Goal: Task Accomplishment & Management: Complete application form

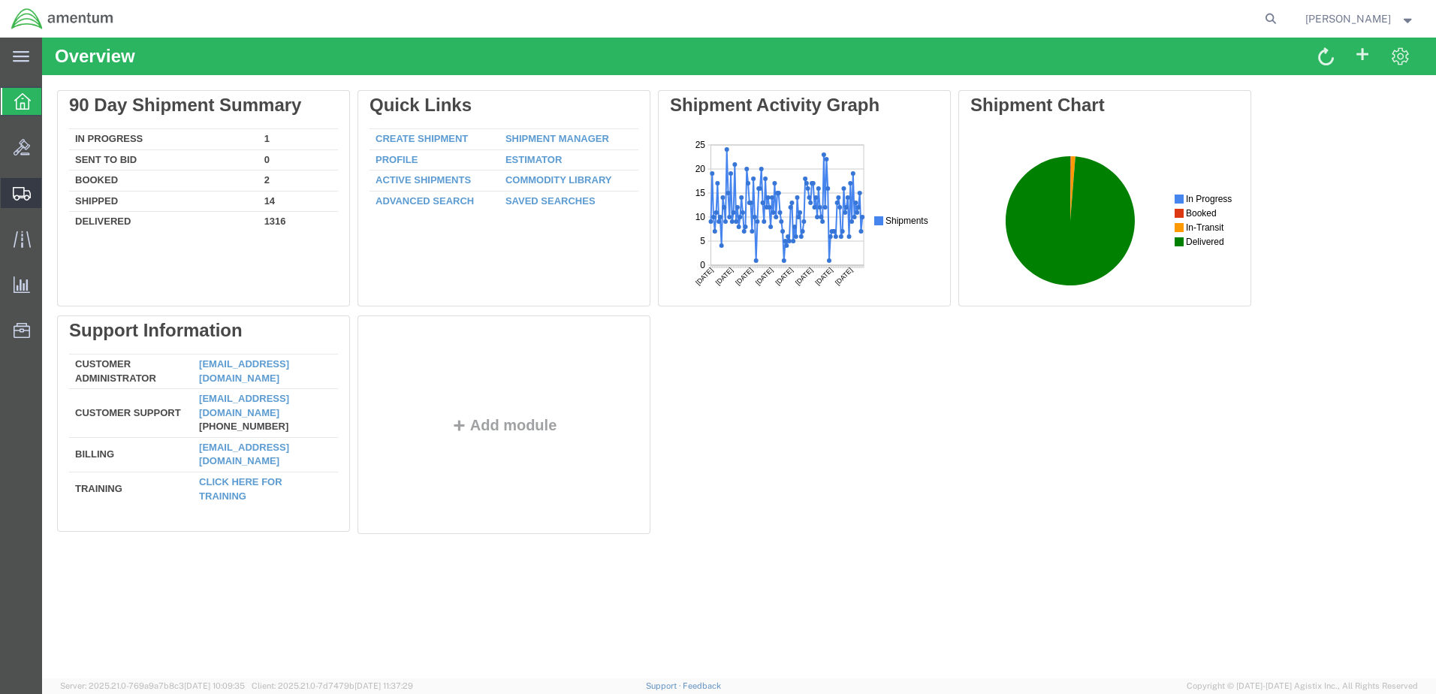
click at [0, 0] on span "Create Shipment" at bounding box center [0, 0] width 0 height 0
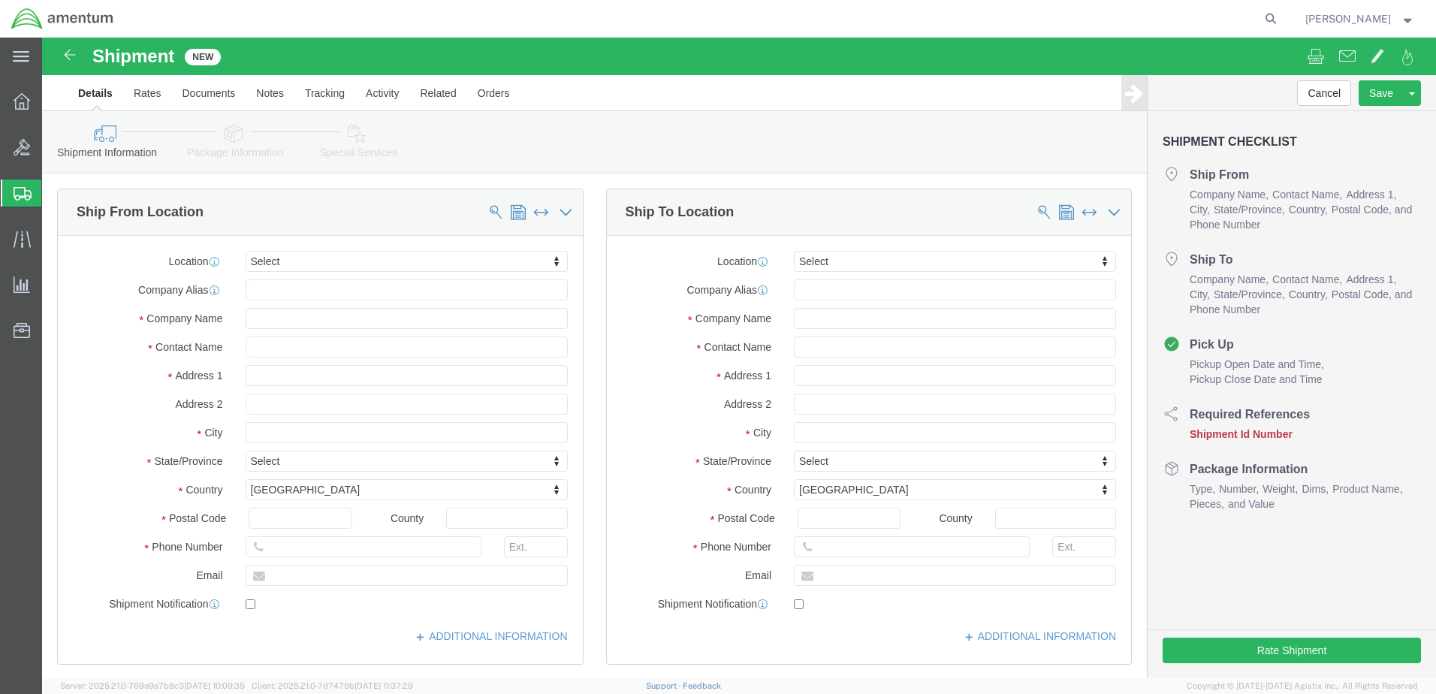
select select
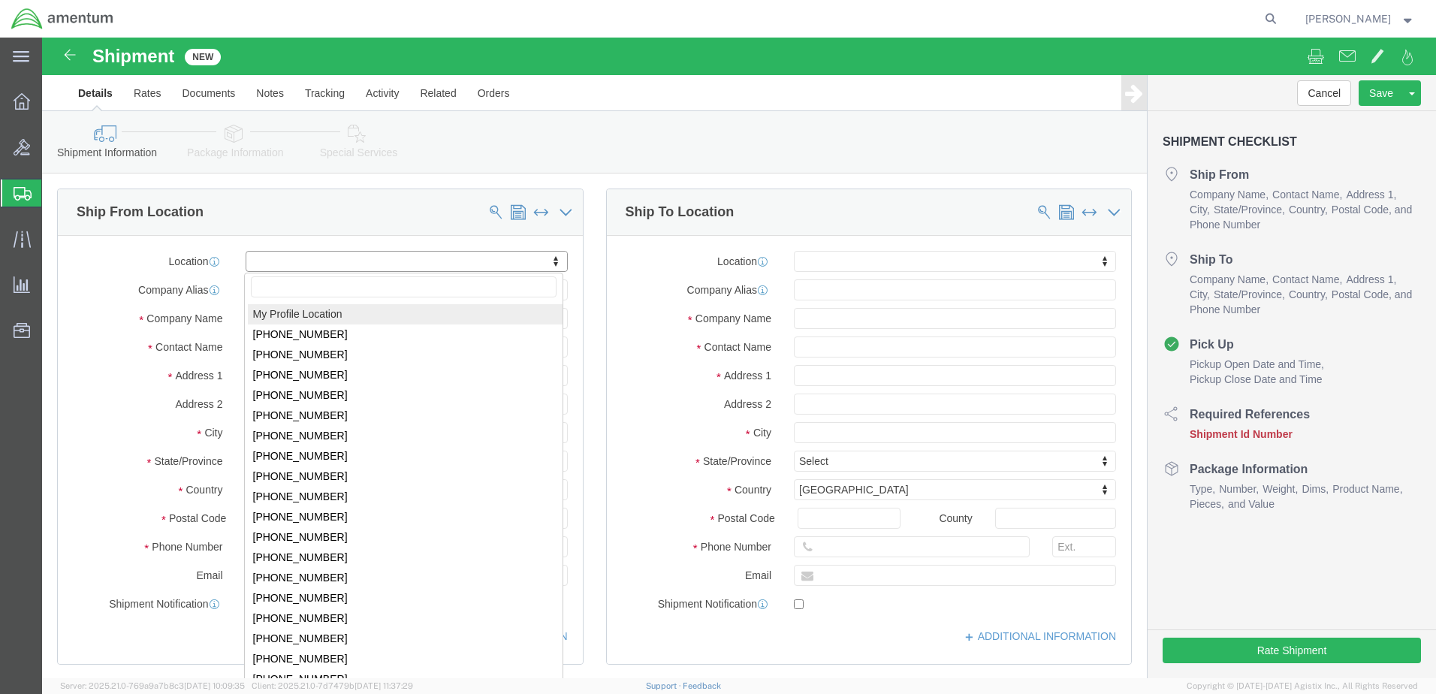
select select "MYPROFILE"
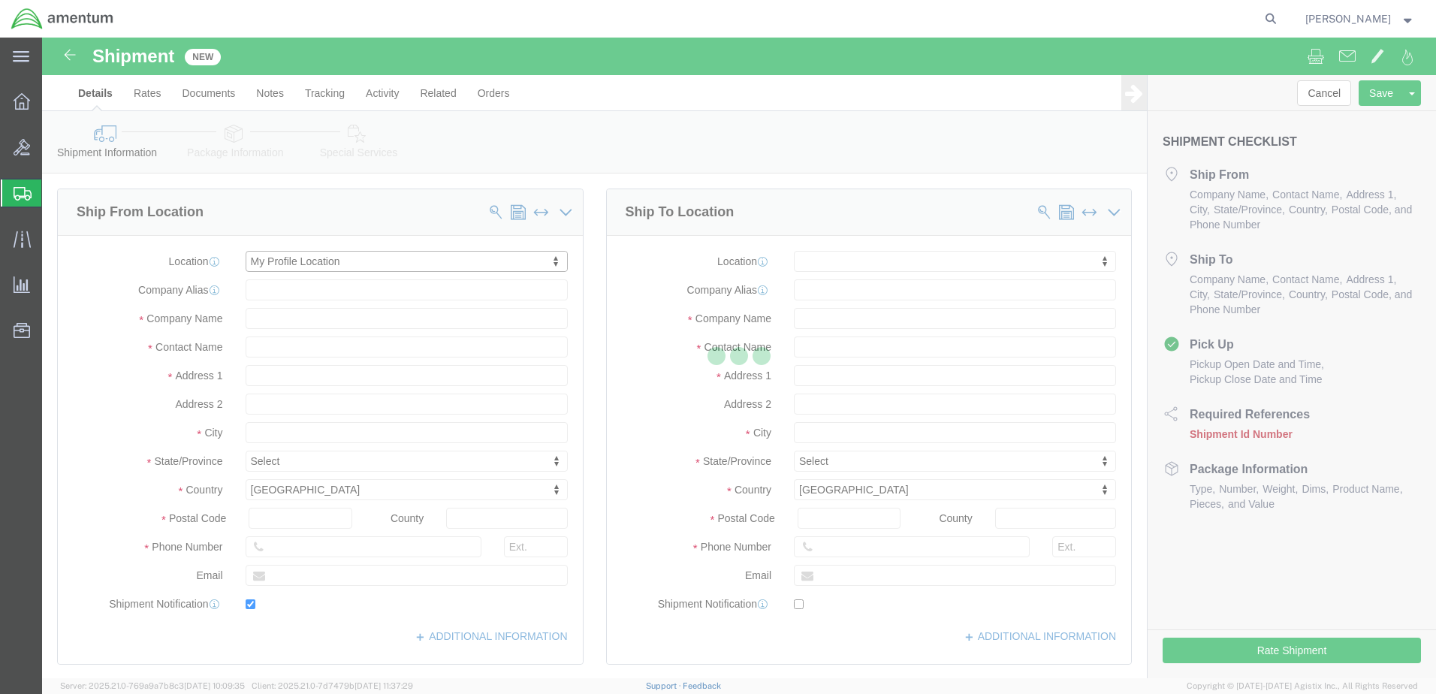
type input "[STREET_ADDRESS][PERSON_NAME]"
type input "79925"
type input "[PHONE_NUMBER]"
type input "[PERSON_NAME][EMAIL_ADDRESS][DOMAIN_NAME]"
checkbox input "true"
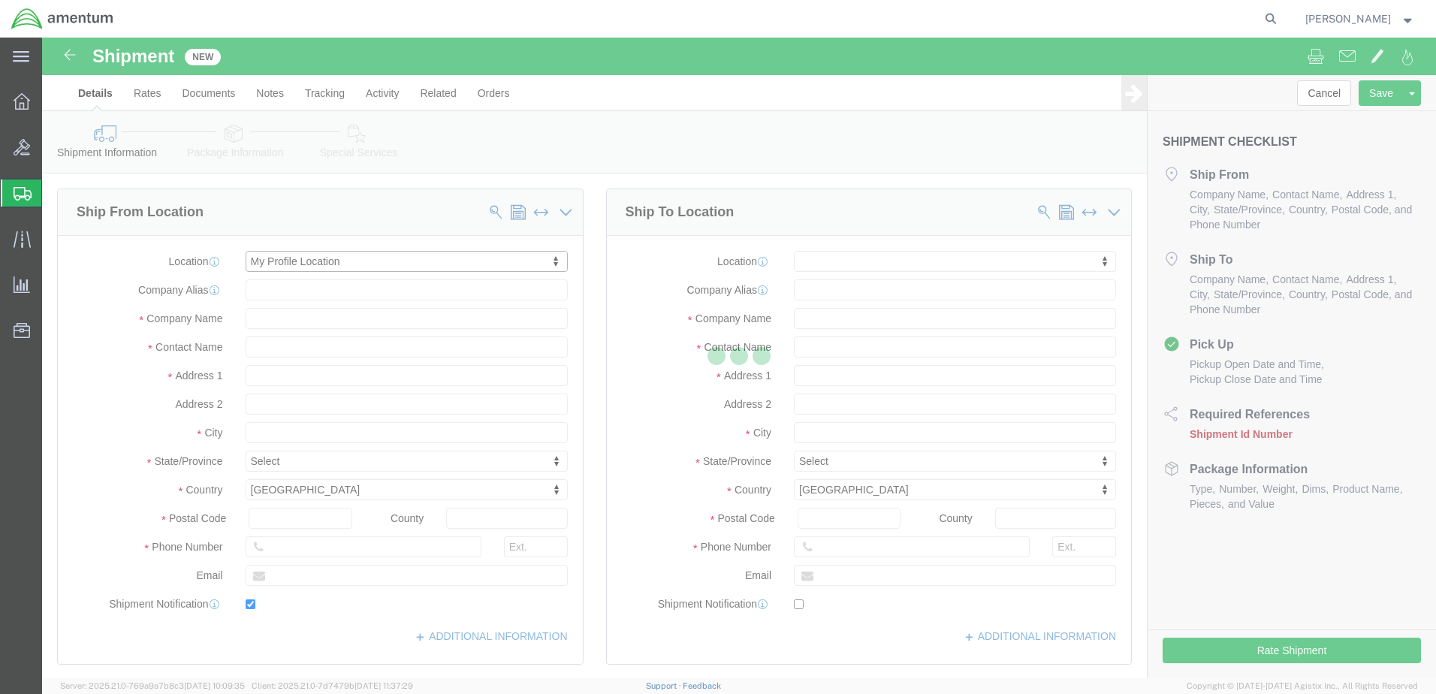
type input "Amentum Services, Inc."
type input "[PERSON_NAME]"
type input "[GEOGRAPHIC_DATA]"
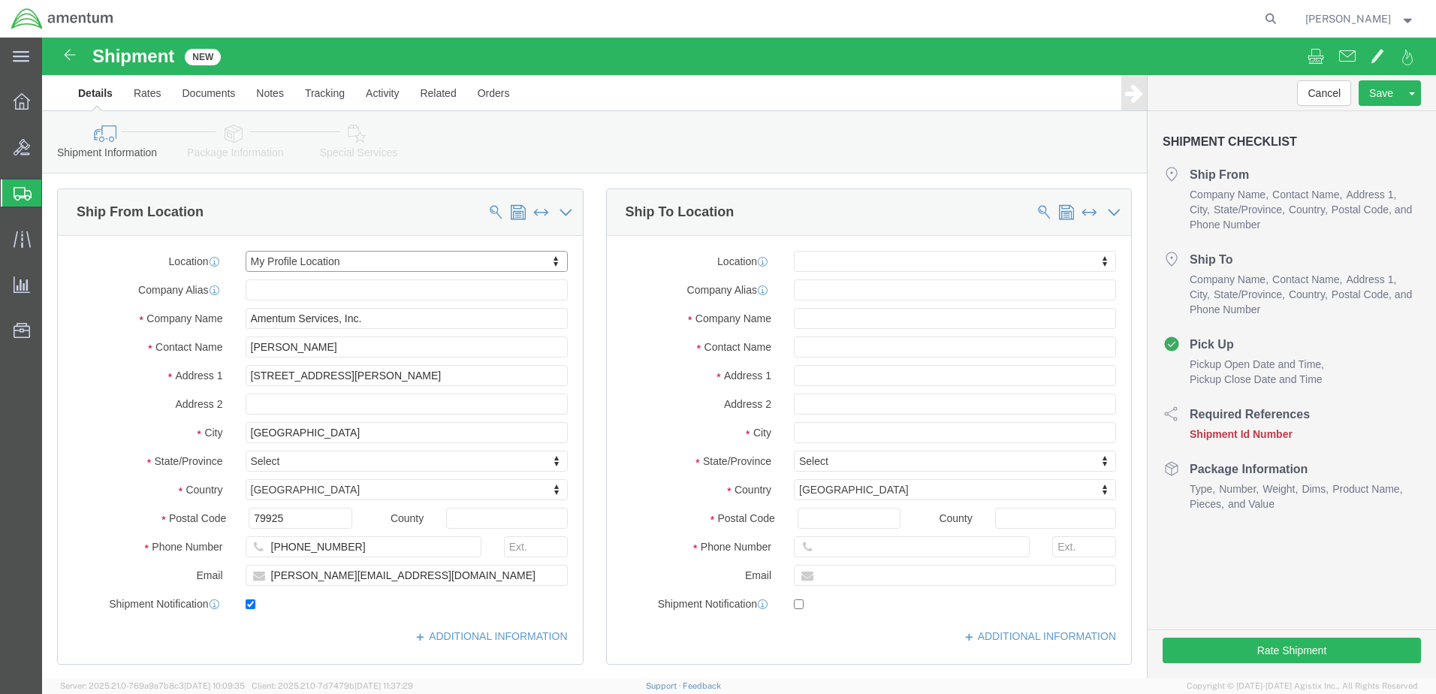
select select "[GEOGRAPHIC_DATA]"
click div "Location My Profile Location [PHONE_NUMBER] [PHONE_NUMBER] [PHONE_NUMBER] [PHON…"
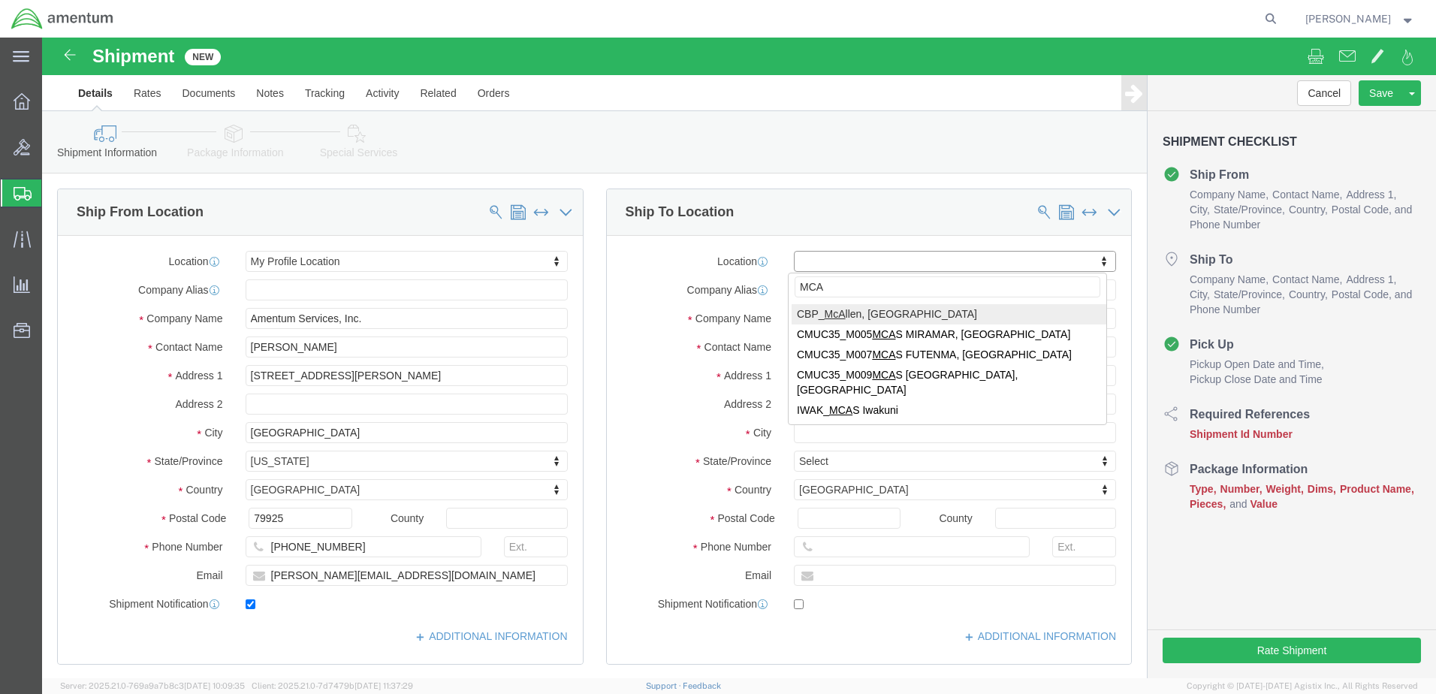
type input "MCA"
select select "49941"
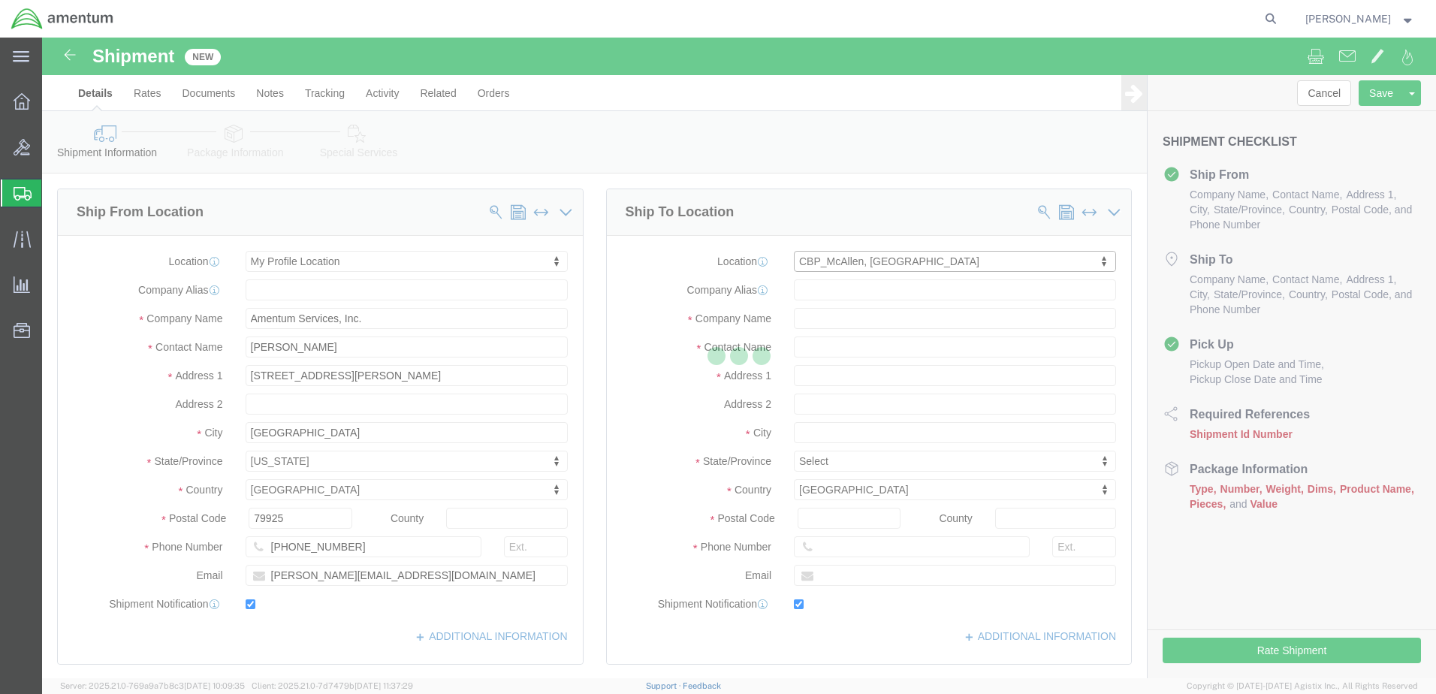
type input "[STREET_ADDRESS]"
type input "32C"
type input "78503"
type input "[PHONE_NUMBER]"
type input "[PERSON_NAME][EMAIL_ADDRESS][PERSON_NAME][DOMAIN_NAME]"
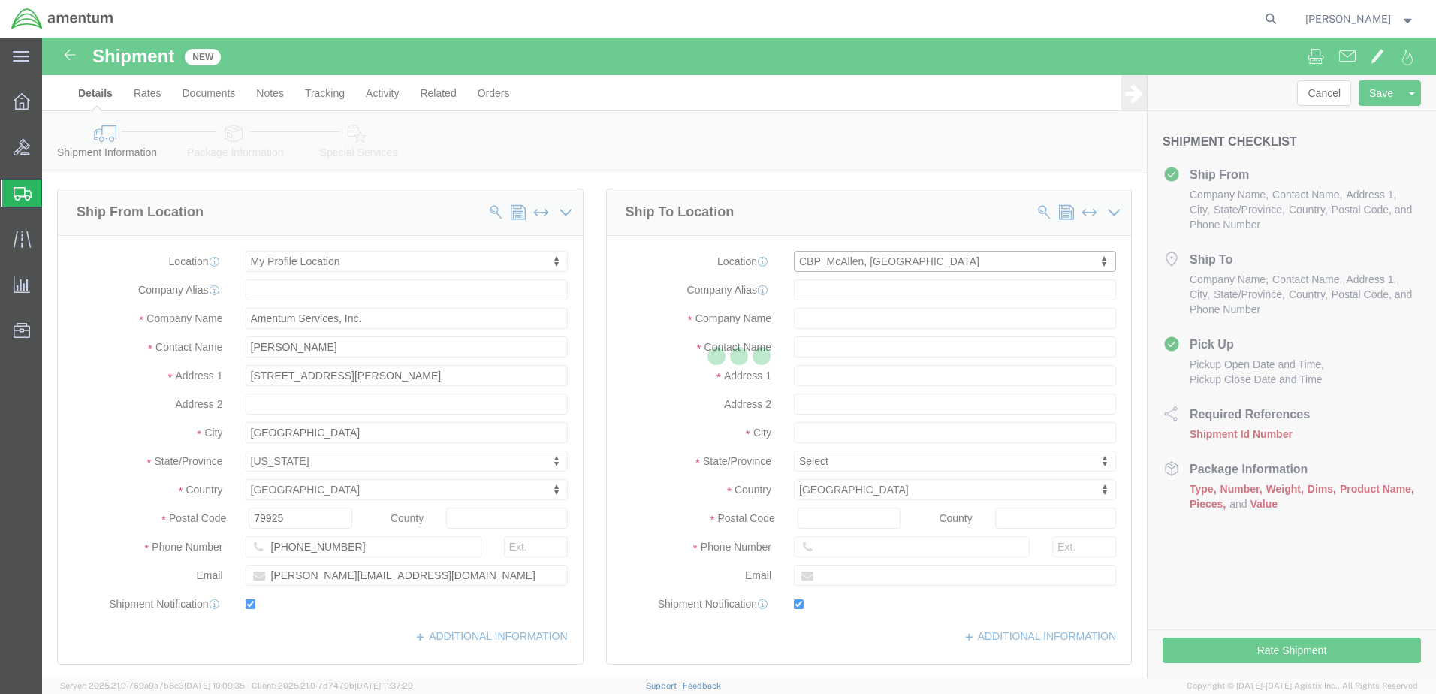
checkbox input "true"
type input "Amentum Services, Inc"
type input "[PERSON_NAME]"
type input "McAllen"
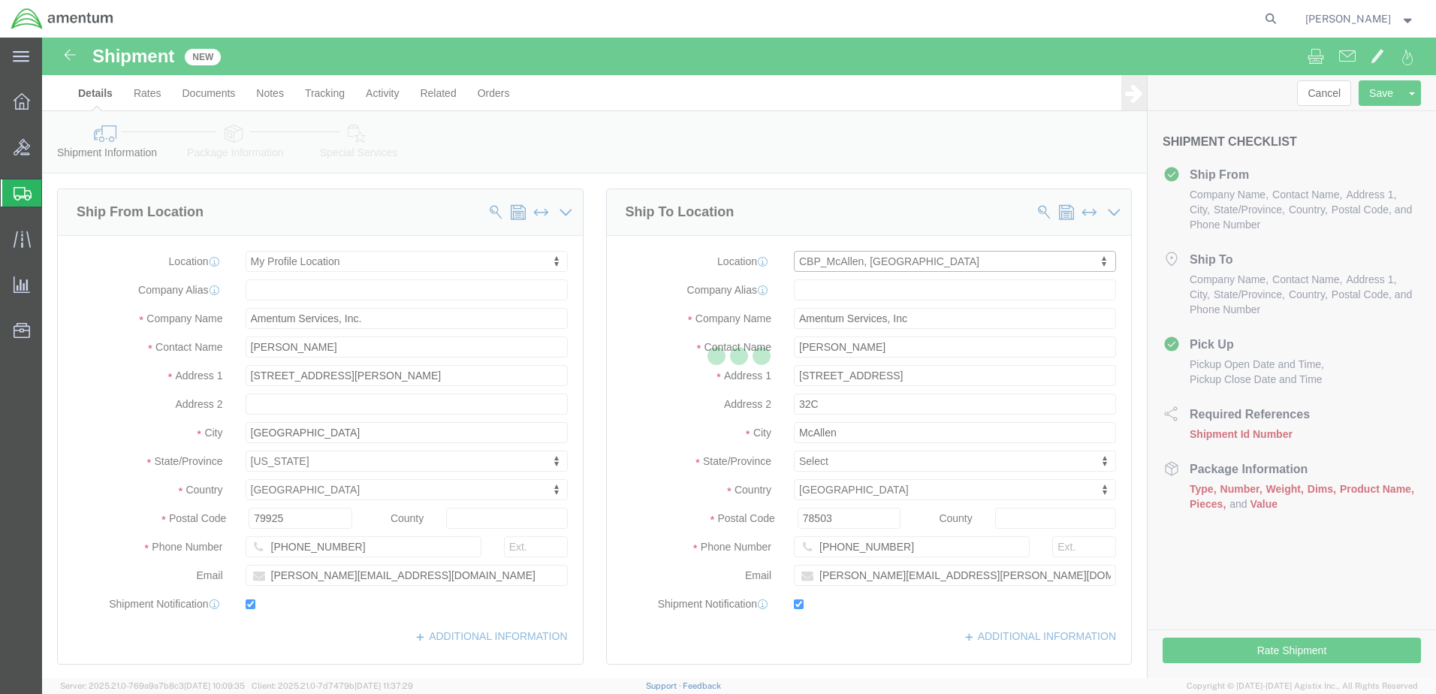
select select "[GEOGRAPHIC_DATA]"
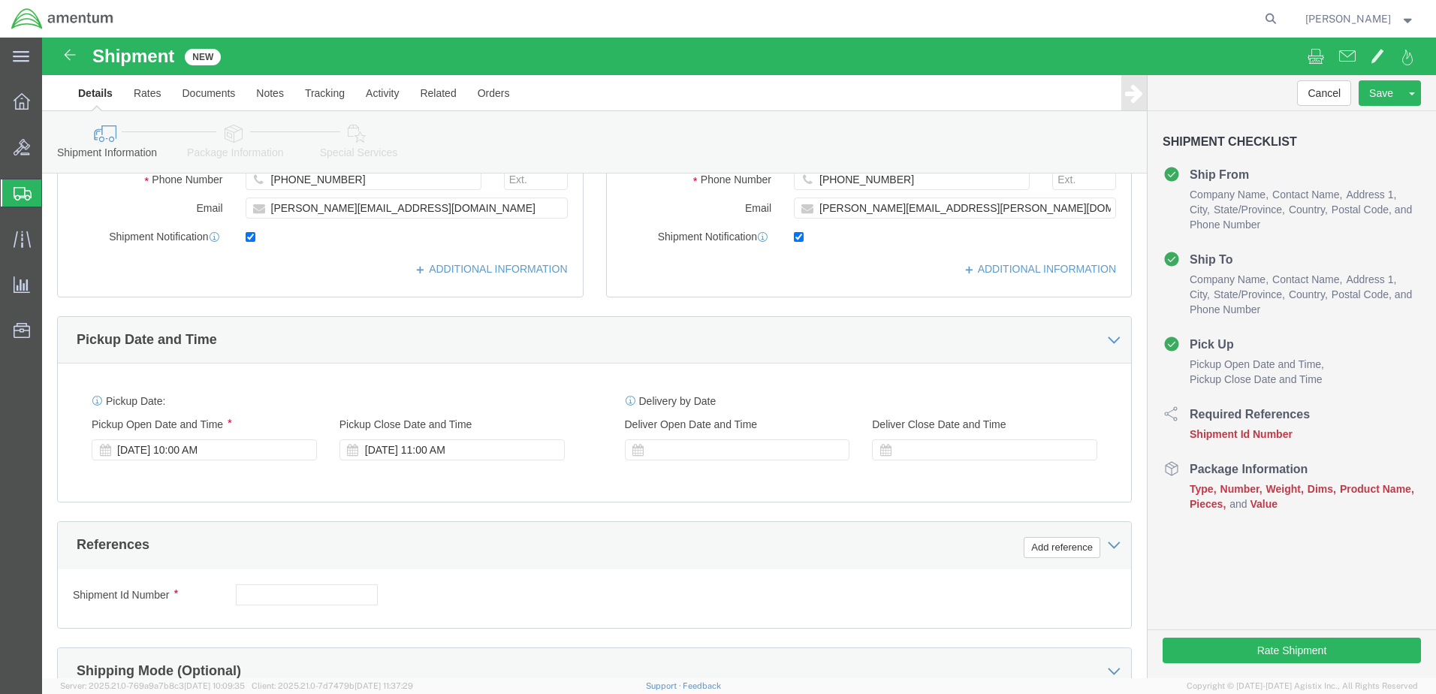
scroll to position [376, 0]
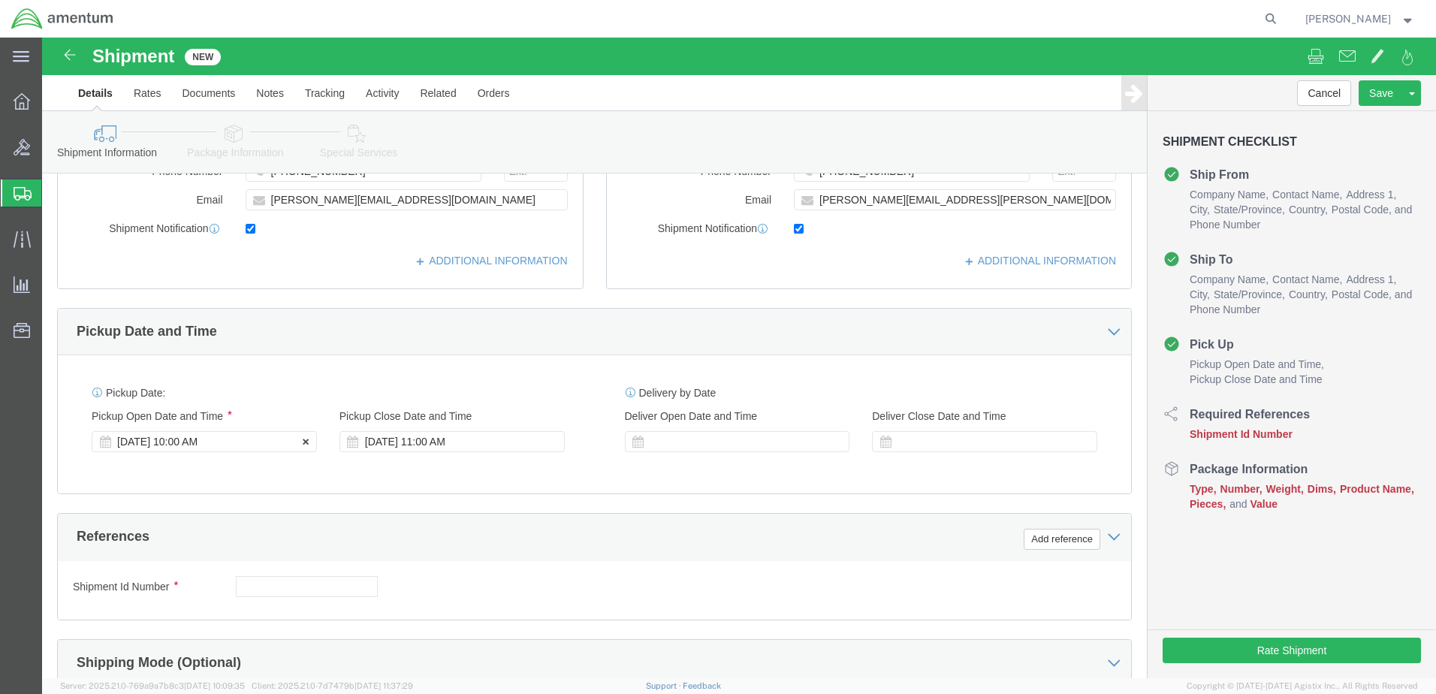
click div "[DATE] 10:00 AM"
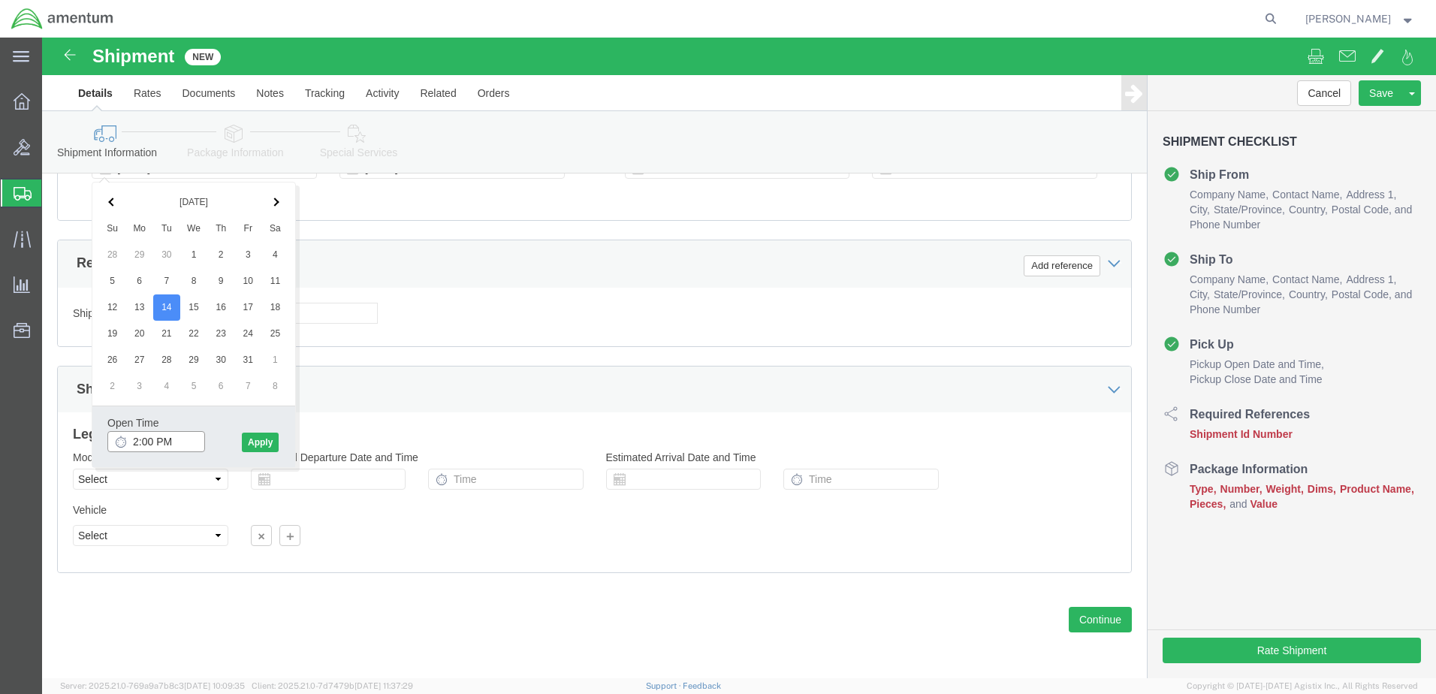
type input "2:30 PM"
click button "Apply"
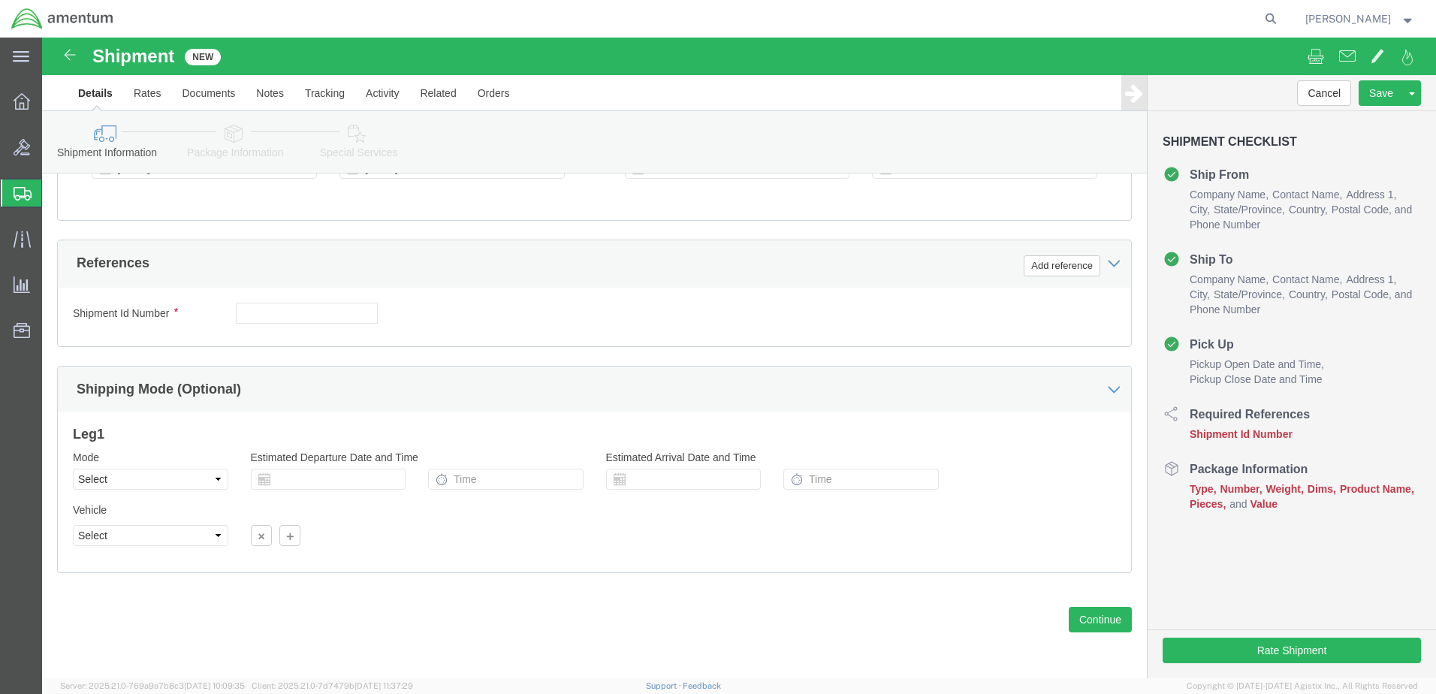
click div "Shipment Id Number Select Account Type Activity ID Airline Appointment Number A…"
click input "text"
type input "101425"
click button "Add reference"
click select "Select Account Type Activity ID Airline Appointment Number ASN Batch Request # …"
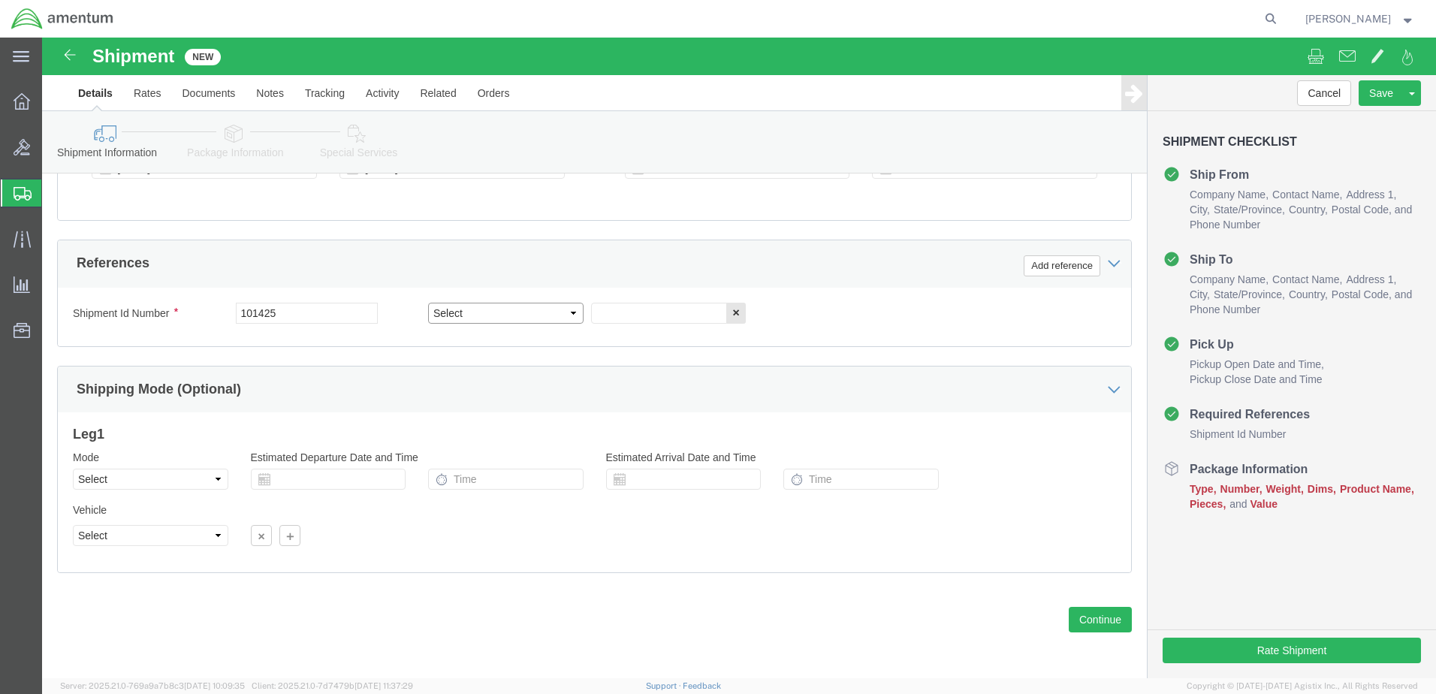
select select "CUSTREF"
click select "Select Account Type Activity ID Airline Appointment Number ASN Batch Request # …"
click input "text"
type input "534-011387"
click button "Add reference"
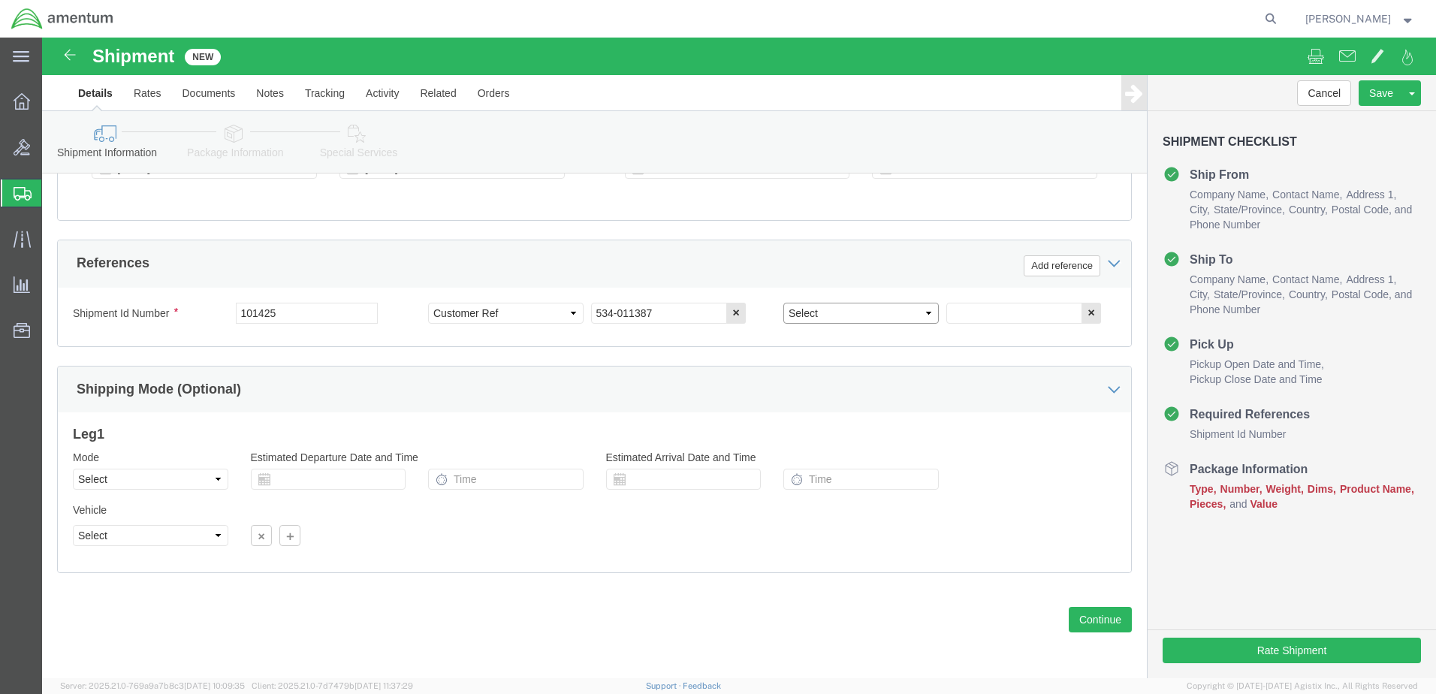
click select "Select Account Type Activity ID Airline Appointment Number ASN Batch Request # …"
select select "DEPT"
click select "Select Account Type Activity ID Airline Appointment Number ASN Batch Request # …"
drag, startPoint x: 941, startPoint y: 266, endPoint x: 944, endPoint y: 275, distance: 9.5
click input "text"
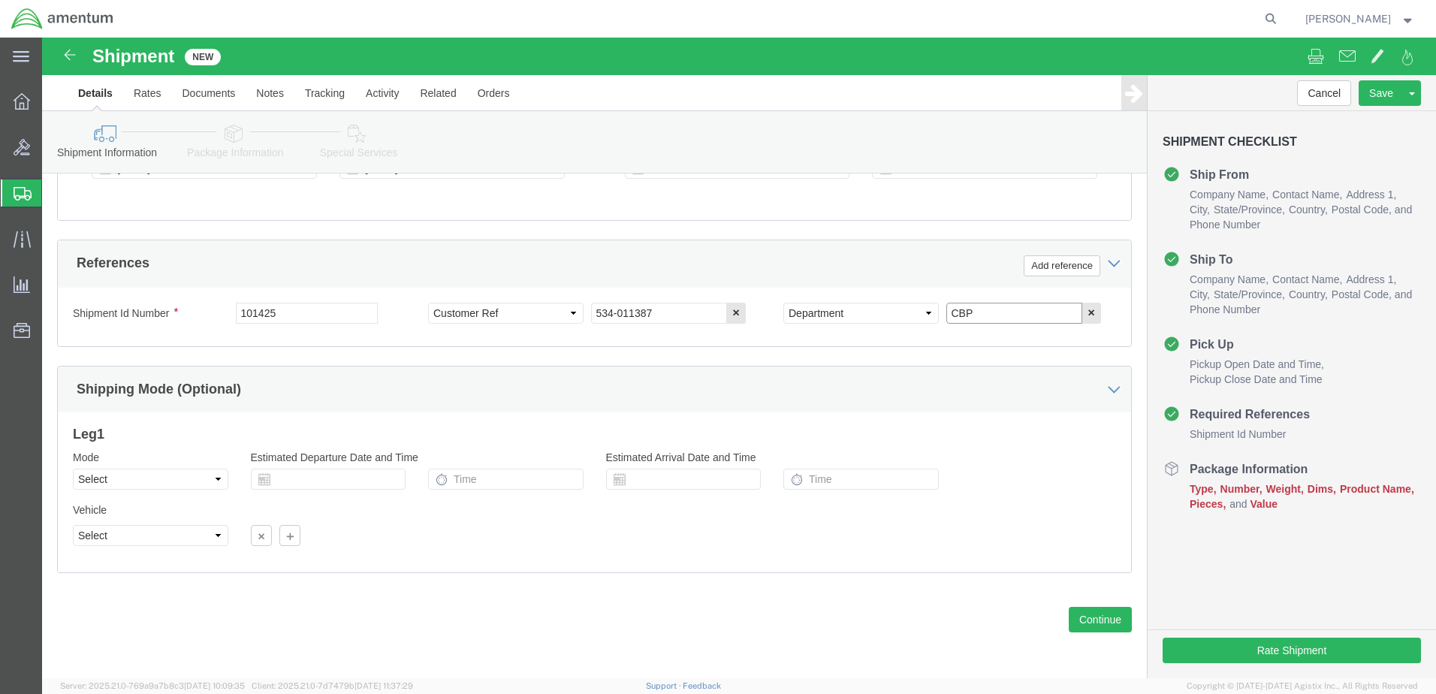
type input "CBP"
click select "Select Air Less than Truckload Multi-Leg Ocean Freight Rail Small Parcel Truckl…"
select select "SMAL"
click select "Select Air Less than Truckload Multi-Leg Ocean Freight Rail Small Parcel Truckl…"
click button "Continue"
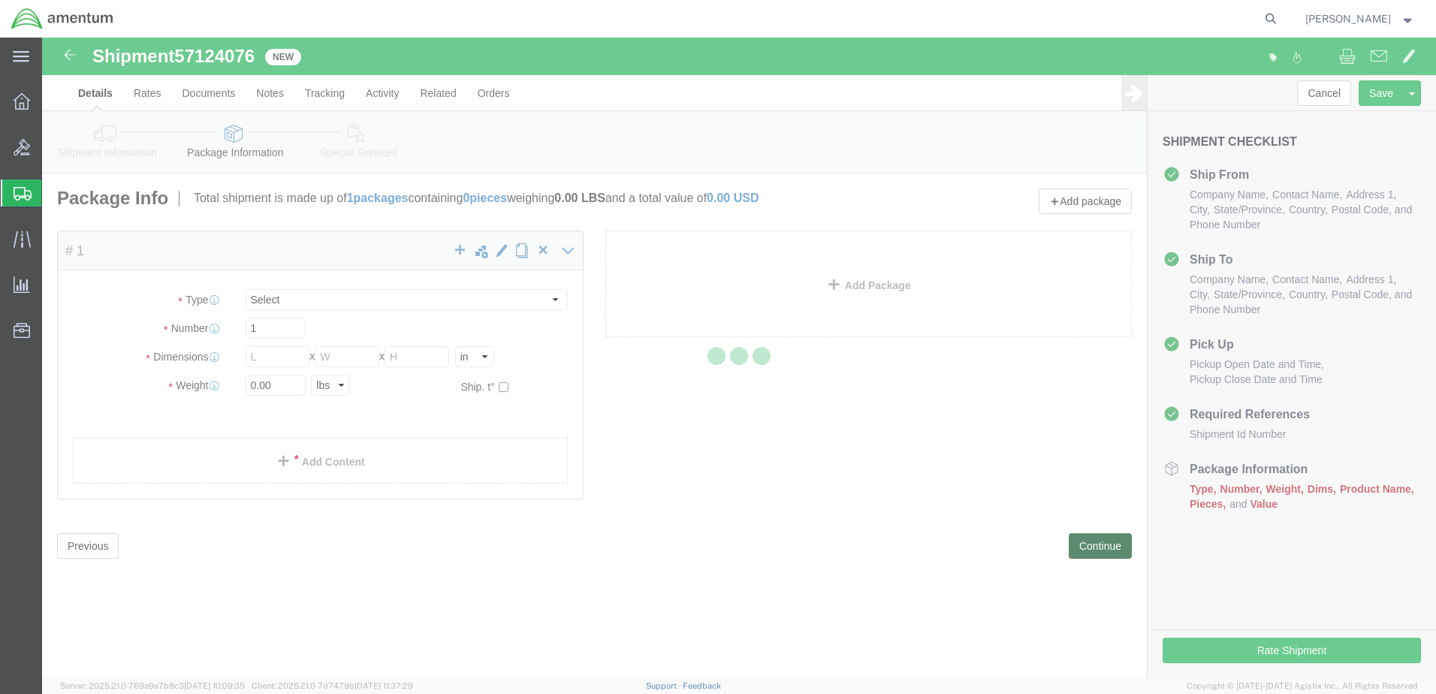
select select "YRPK"
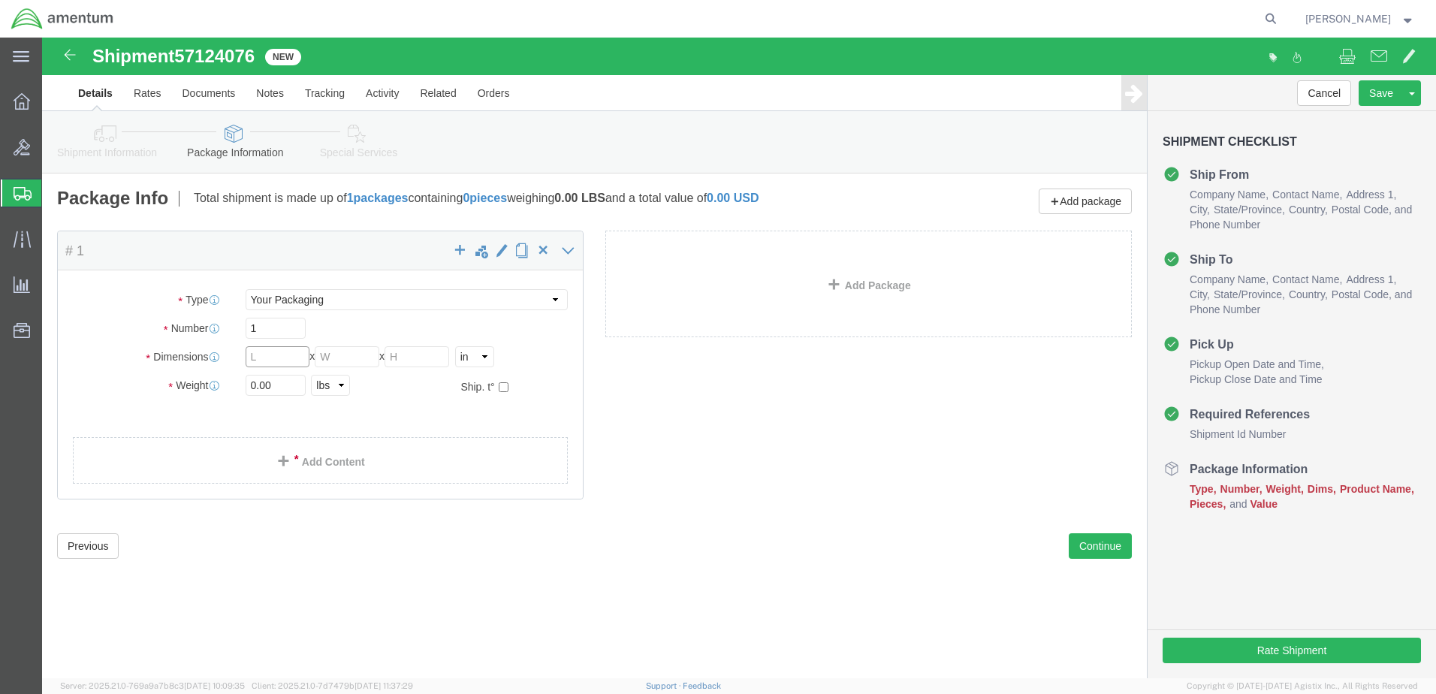
click input "text"
type input "24"
type input "10"
type input "12"
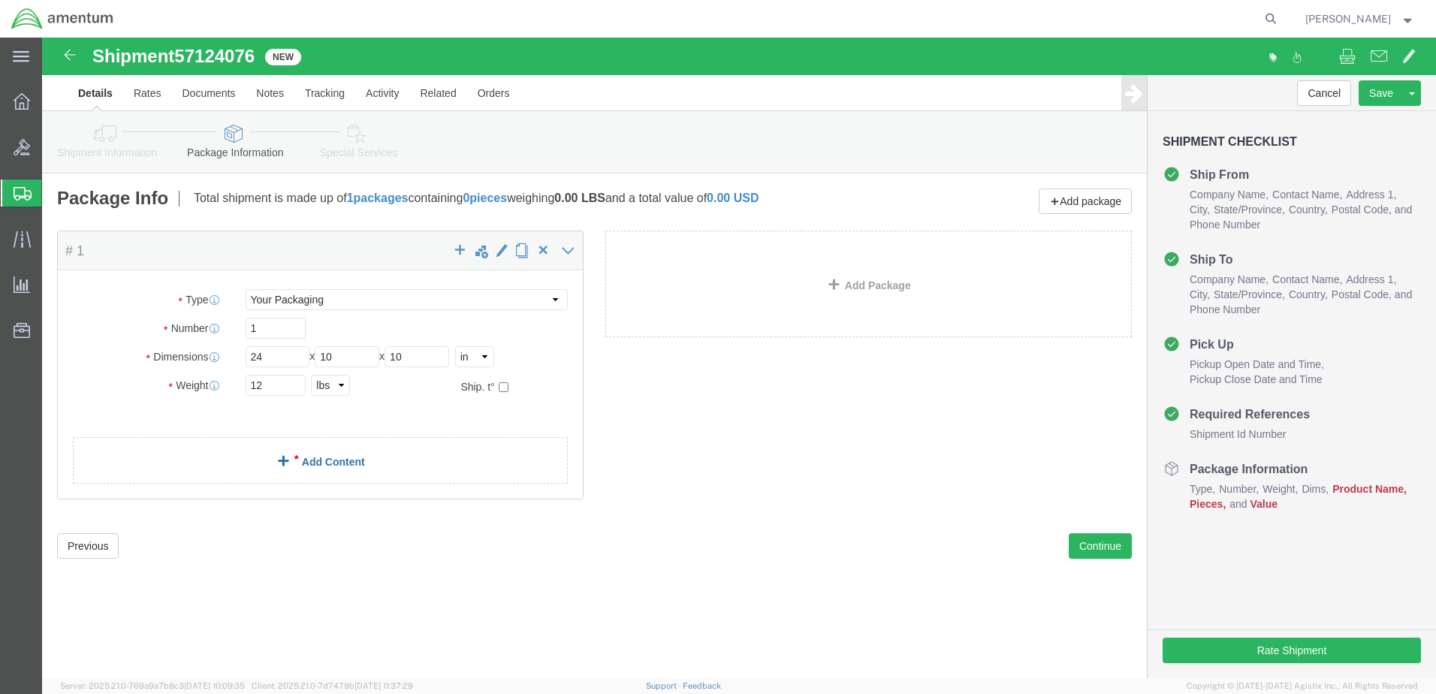
click link "Add Content"
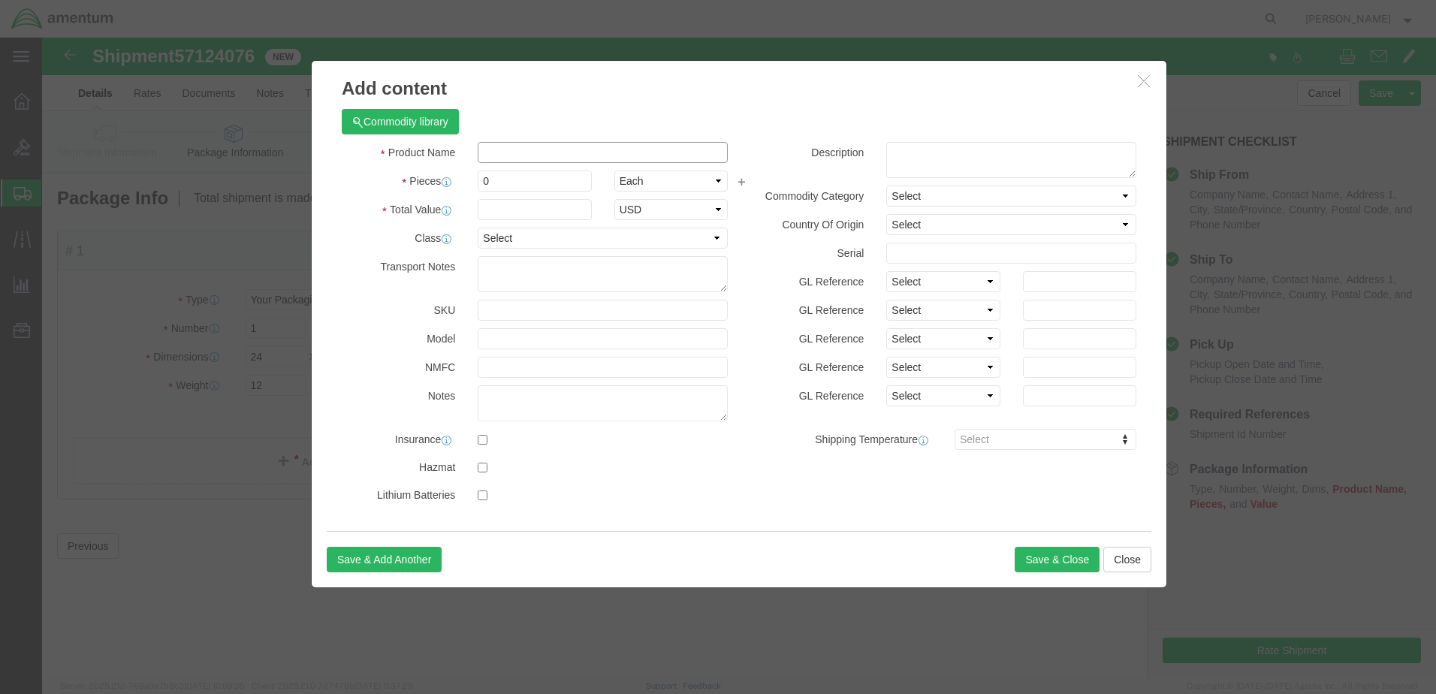
click input "text"
type input "ACTUATOR, STAB"
type input "1"
type input "1,000.00"
click button "Save & Close"
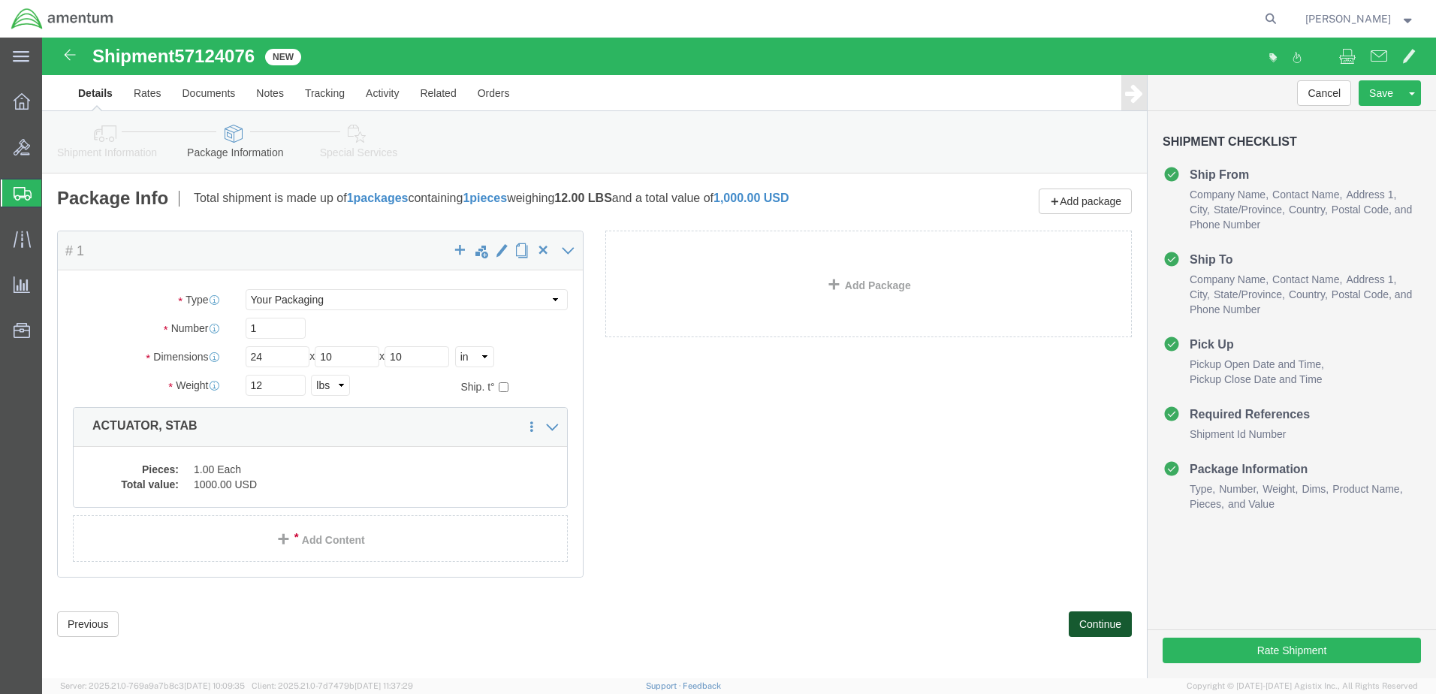
click button "Continue"
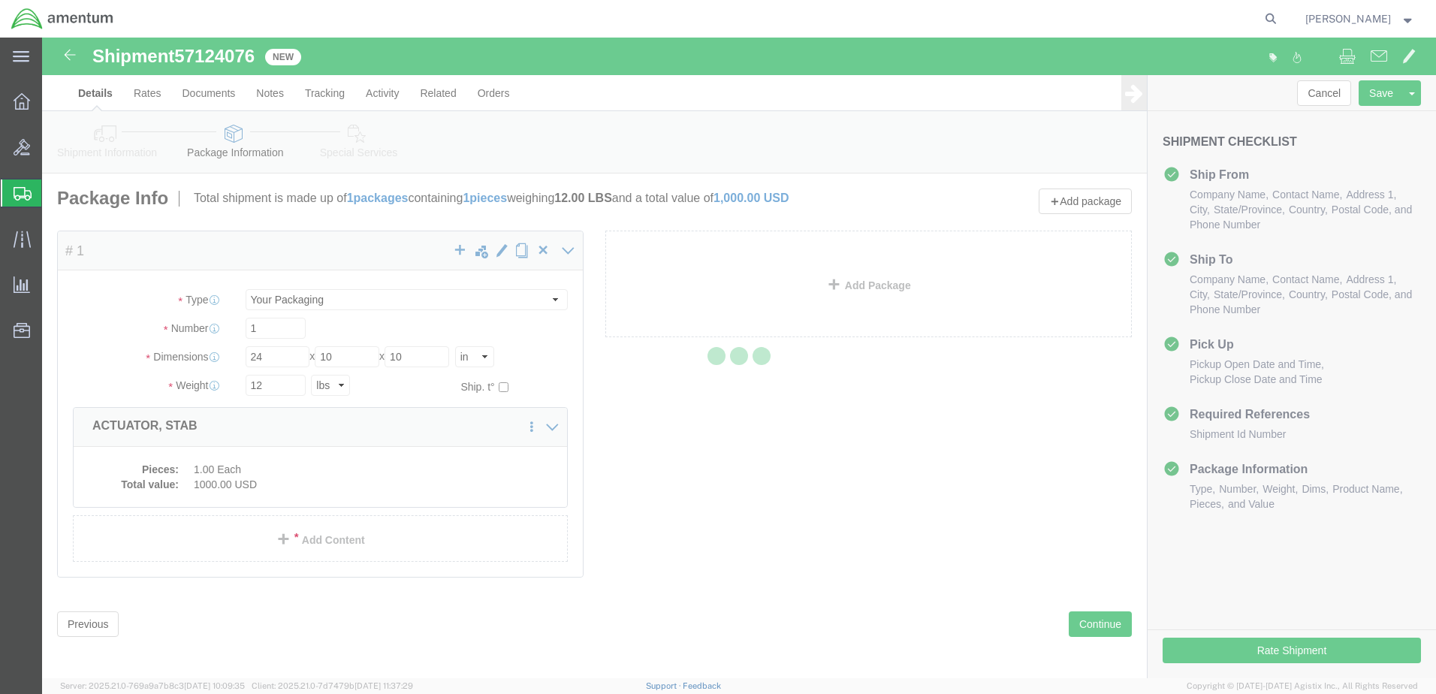
select select
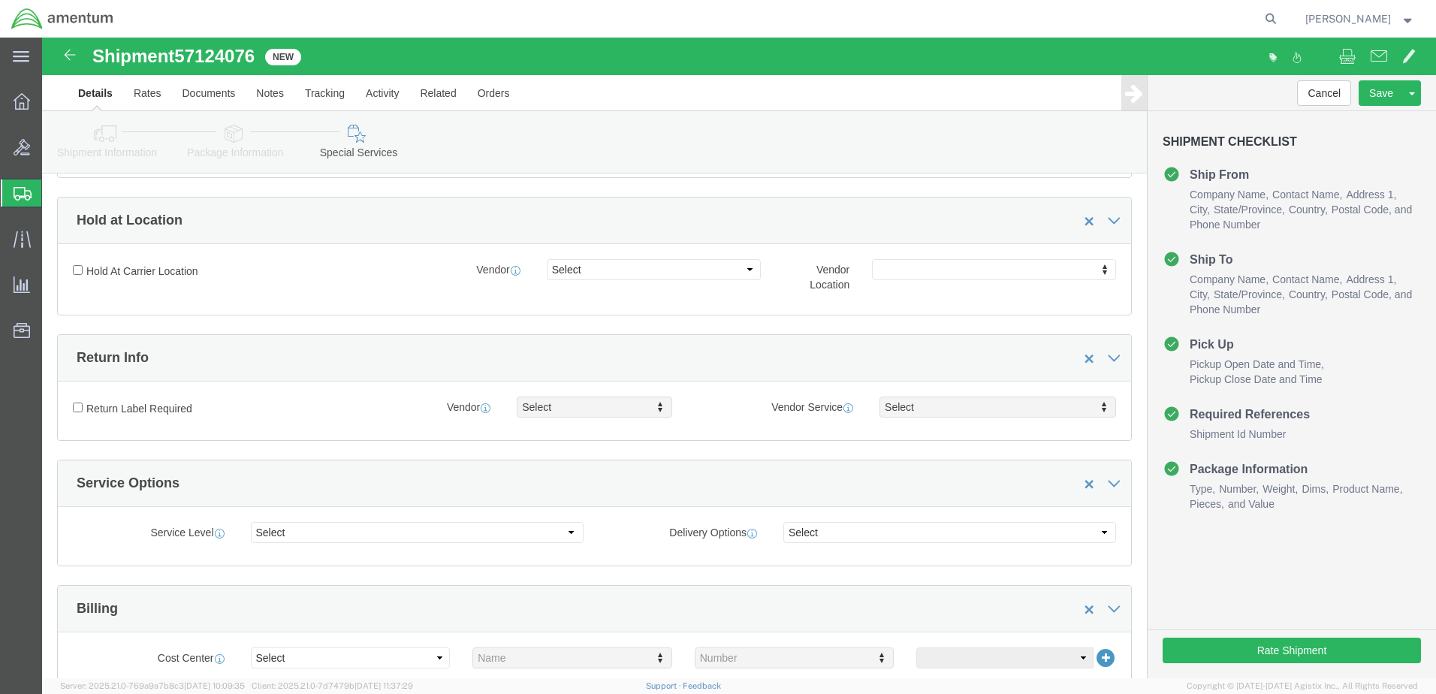
scroll to position [376, 0]
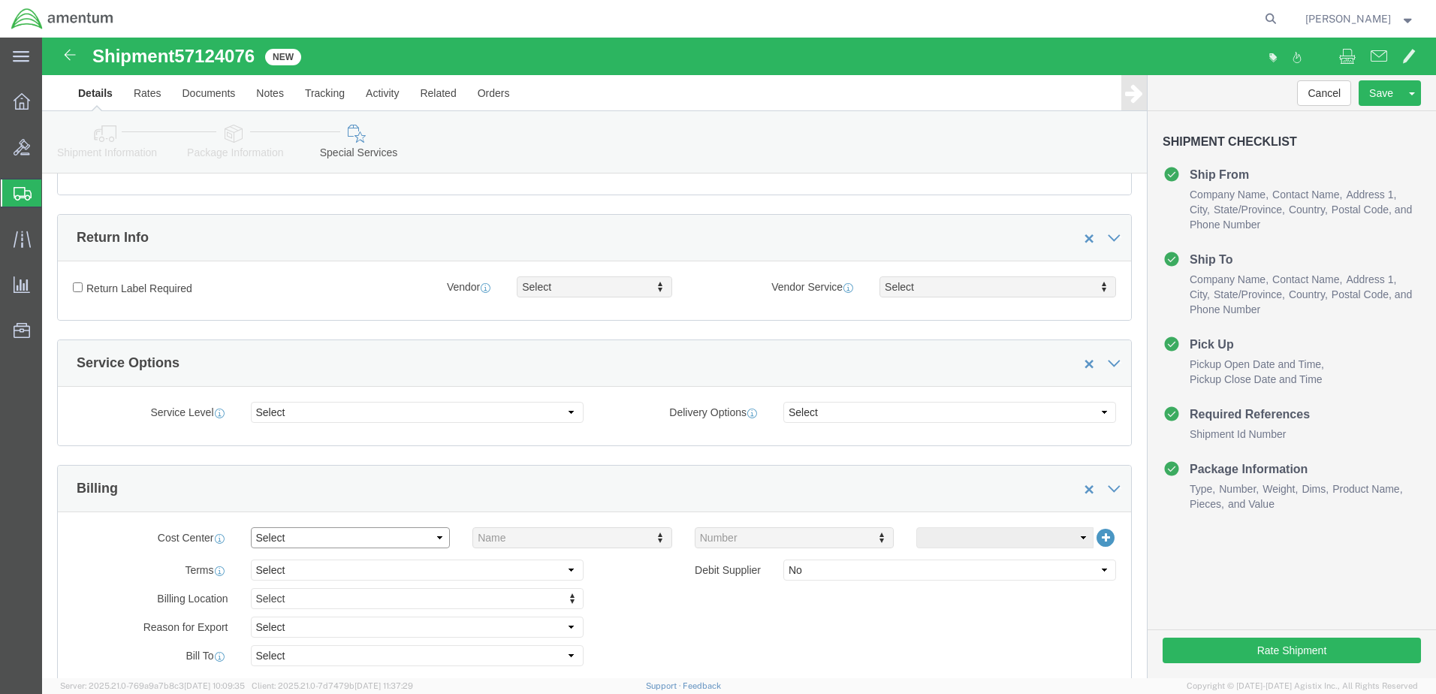
click select "Select Buyer Cost Center Department Operations Number Order Number Sales Person"
select select "COSTCENTER"
click select "Select Buyer Cost Center Department Operations Number Order Number Sales Person"
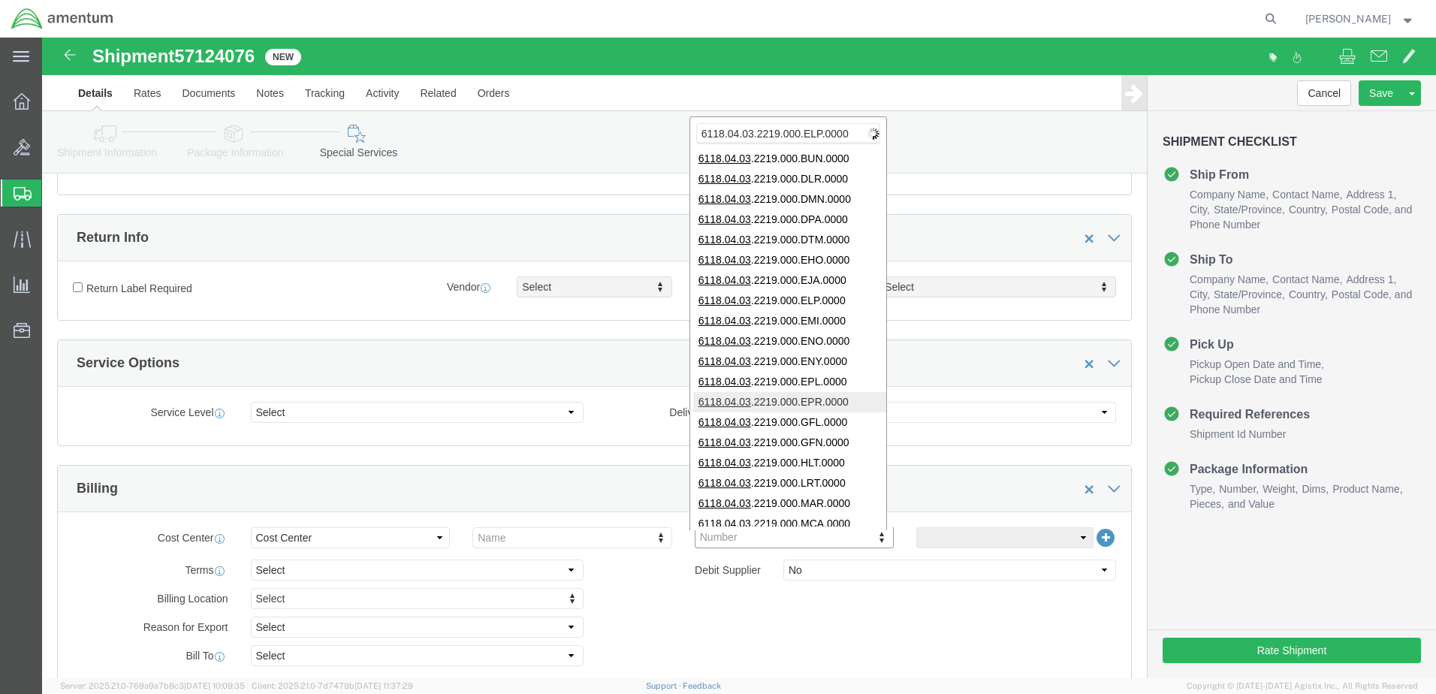
scroll to position [0, 0]
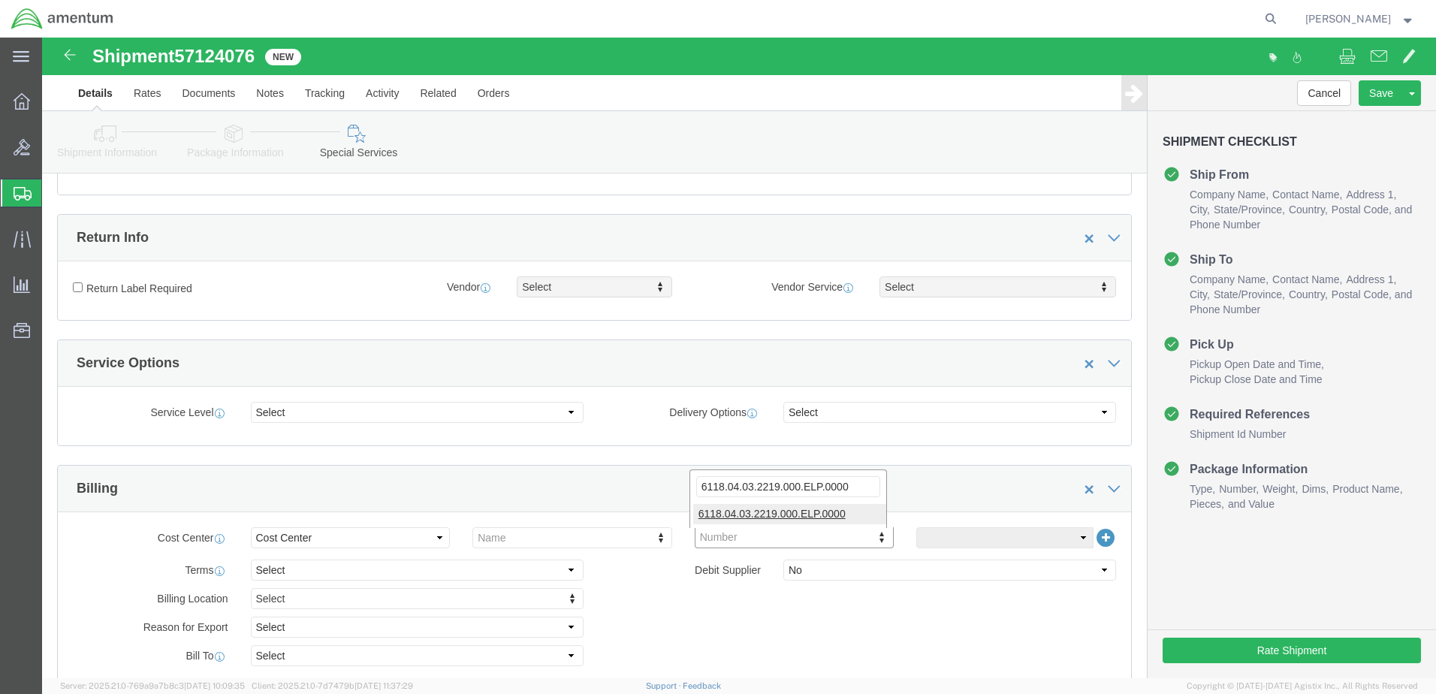
type input "6118.04.03.2219.000.ELP.0000"
click select "Select Recipient Account Sender/Shipper Third Party Account"
select select "SHIP"
click select "Select Recipient Account Sender/Shipper Third Party Account"
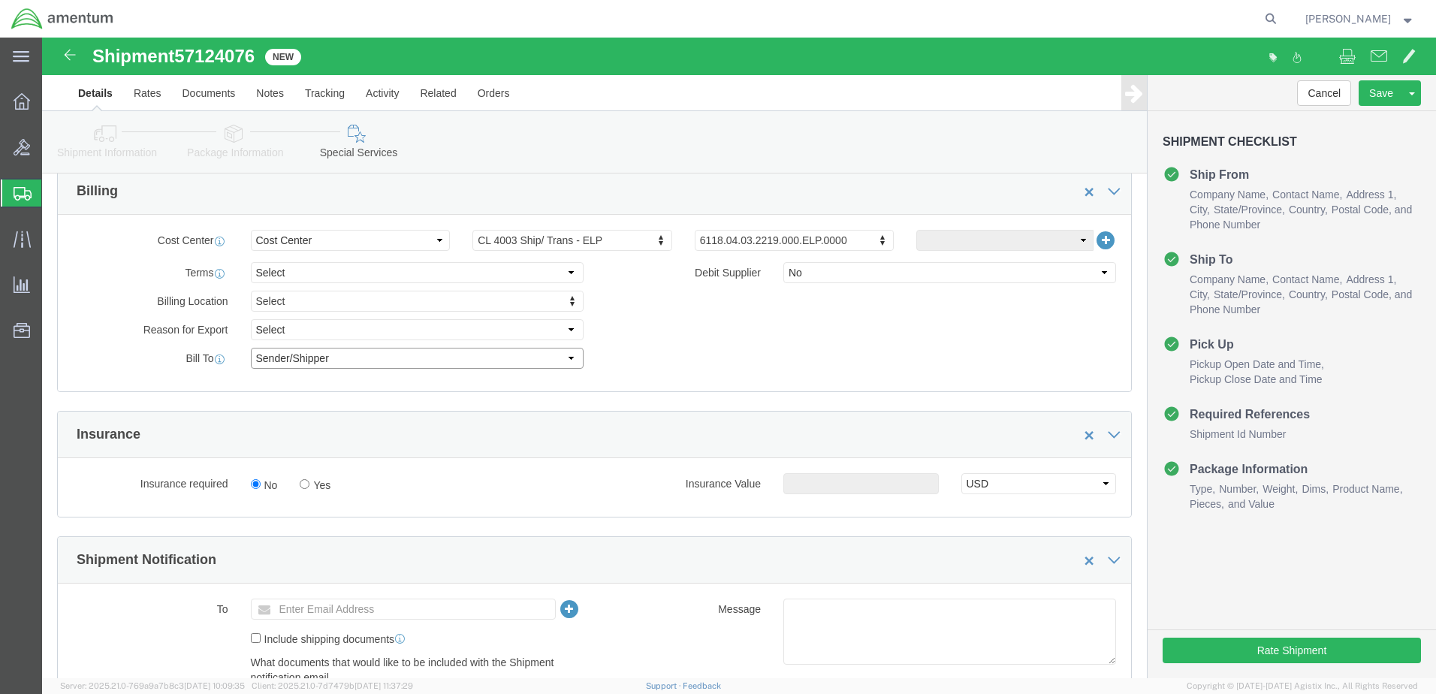
scroll to position [676, 0]
click ul "Enter Email Address"
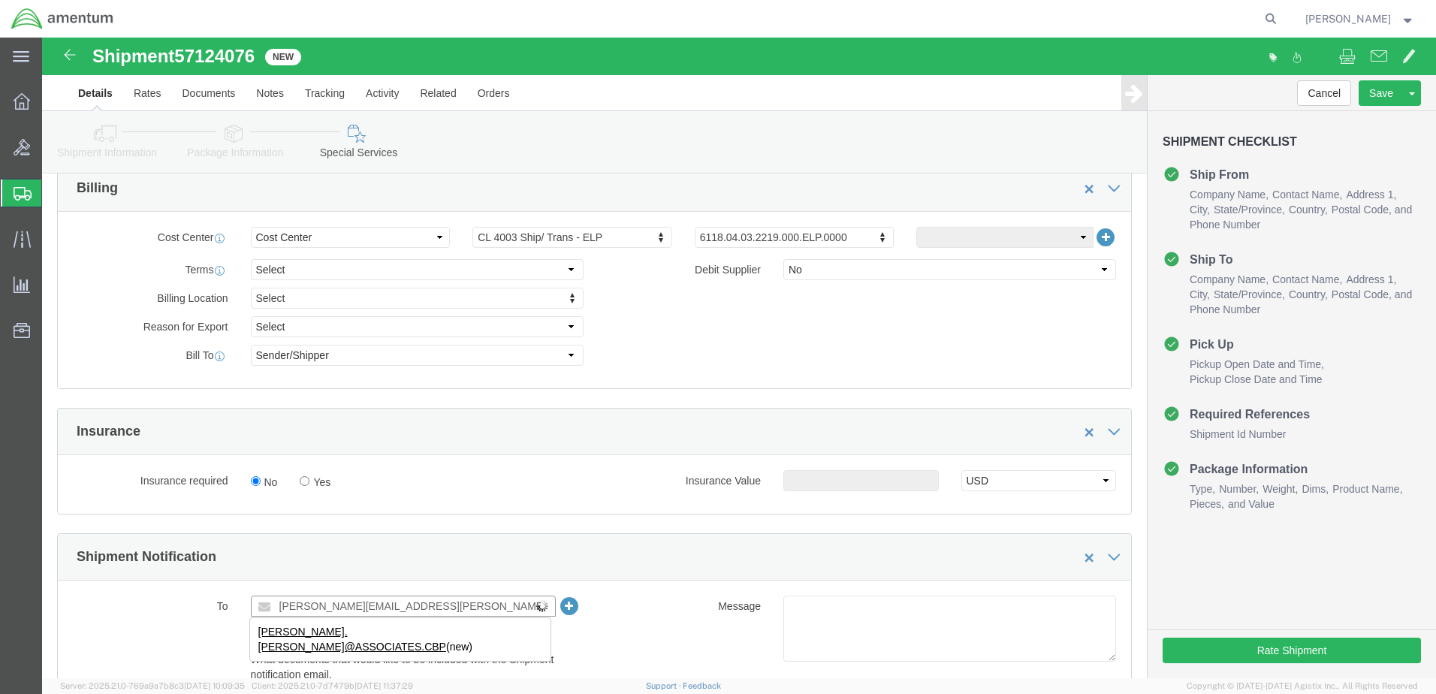
type input "[PERSON_NAME][EMAIL_ADDRESS][PERSON_NAME][DOMAIN_NAME]"
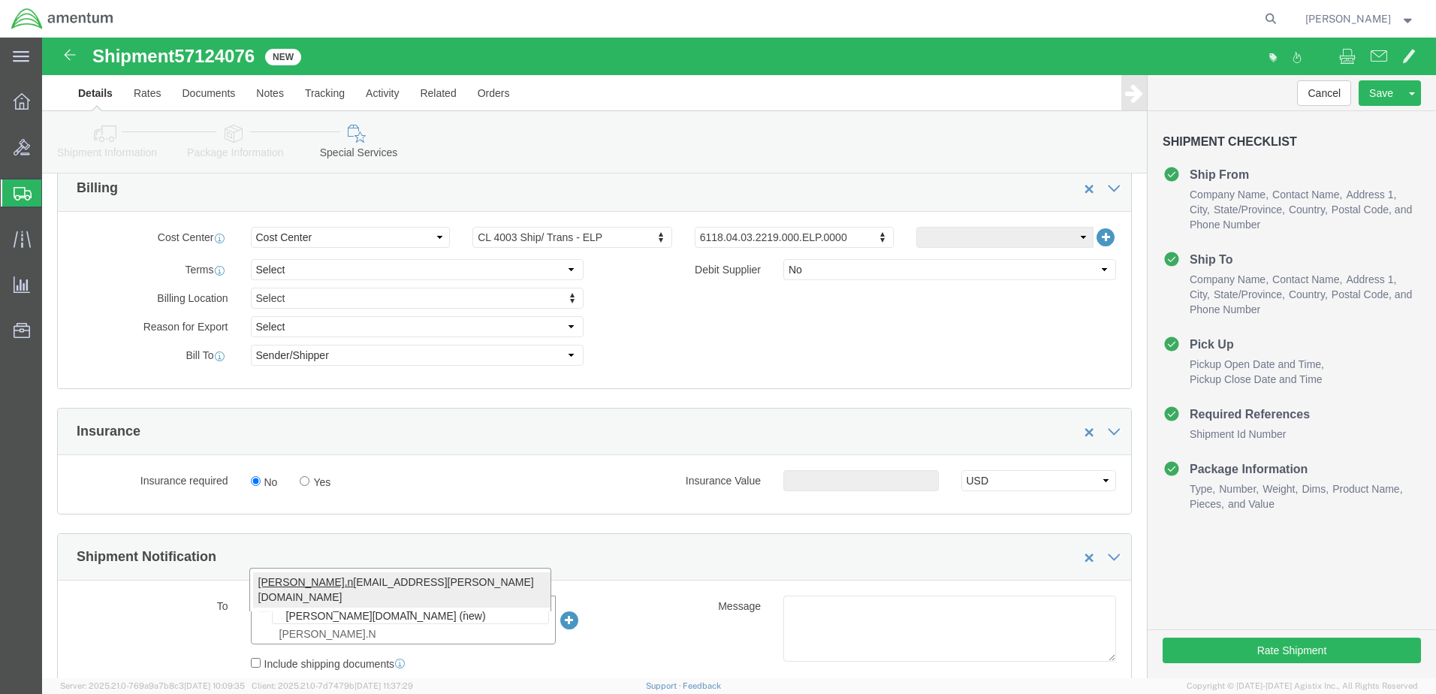
type input "[PERSON_NAME].N"
type input "[PERSON_NAME][EMAIL_ADDRESS][PERSON_NAME][DOMAIN_NAME],[PERSON_NAME][DOMAIN_NAM…"
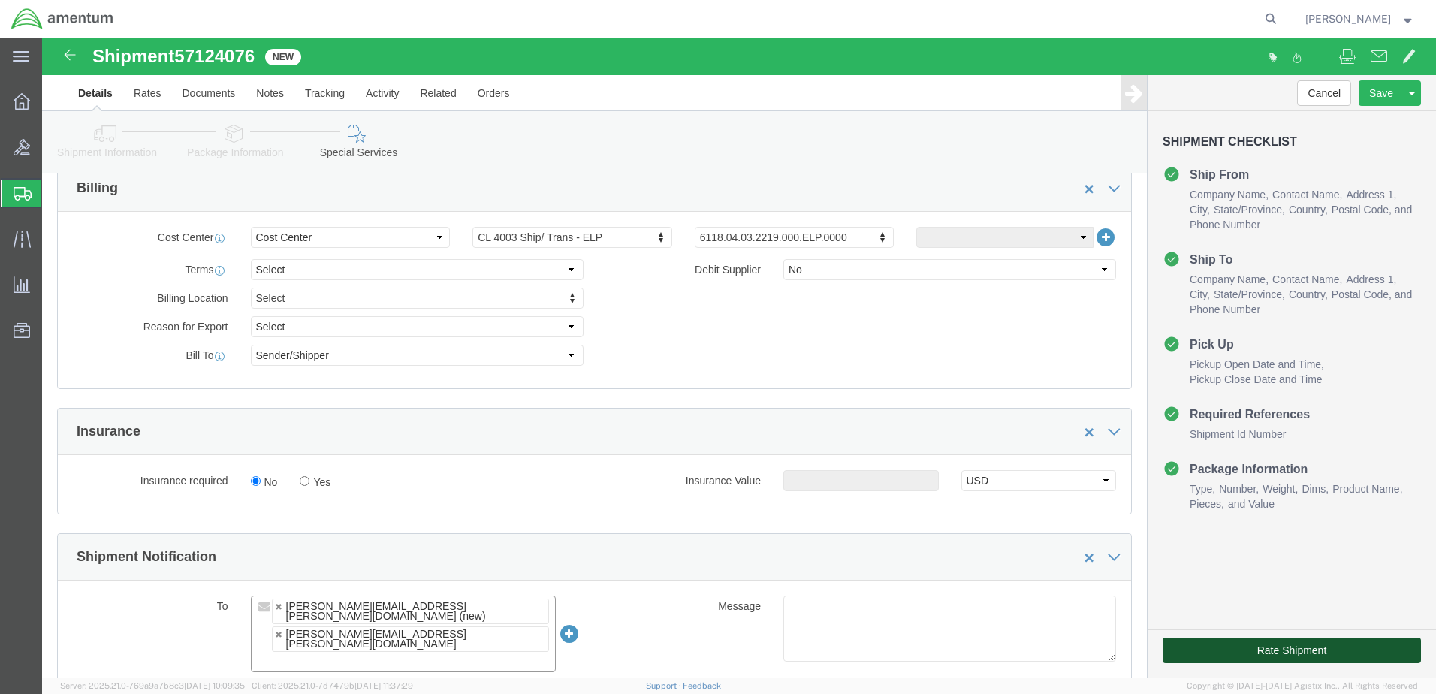
click button "Rate Shipment"
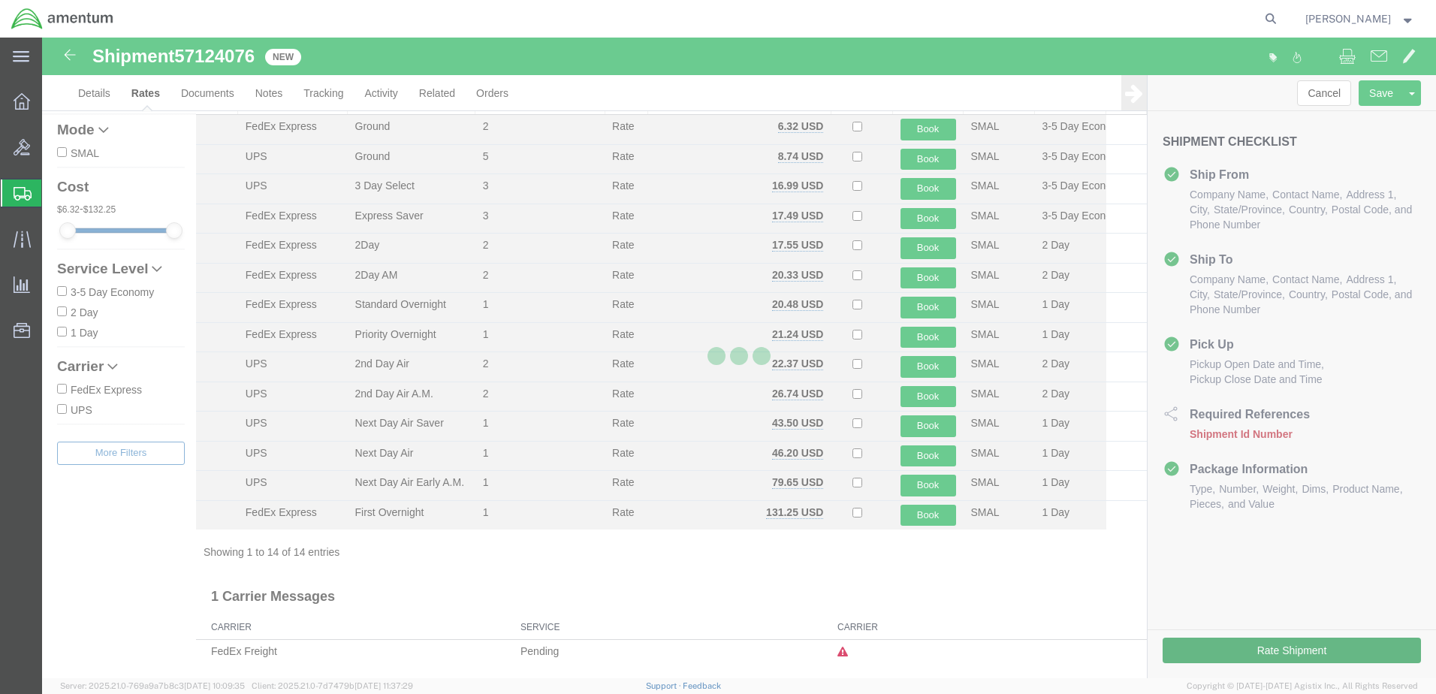
scroll to position [55, 0]
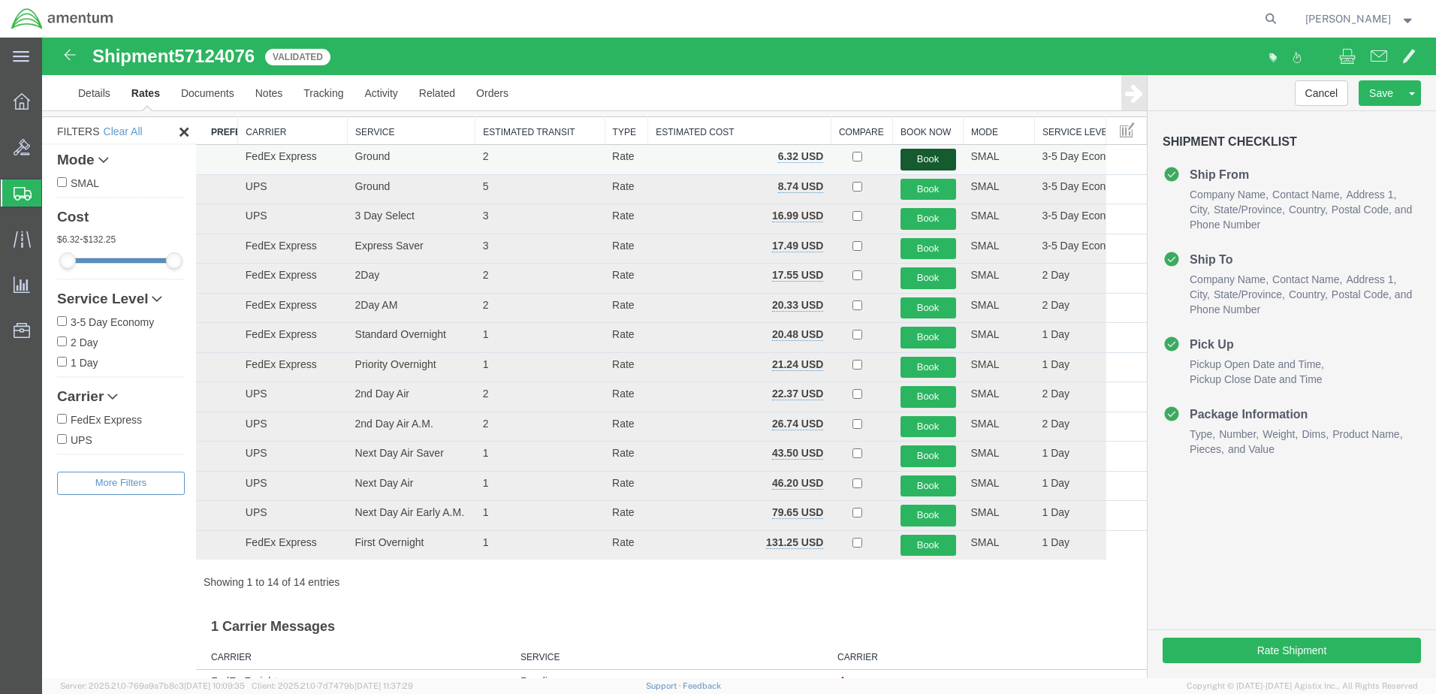
click at [922, 155] on button "Book" at bounding box center [929, 160] width 56 height 22
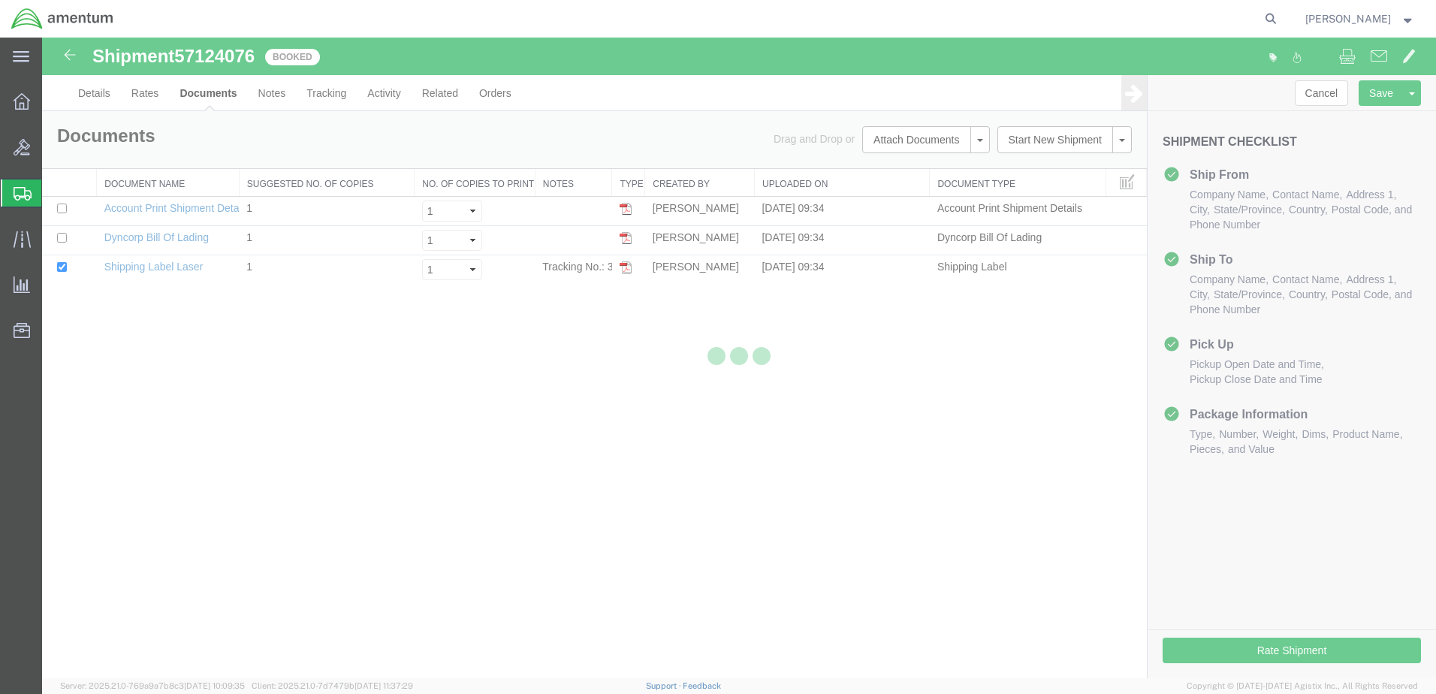
scroll to position [0, 0]
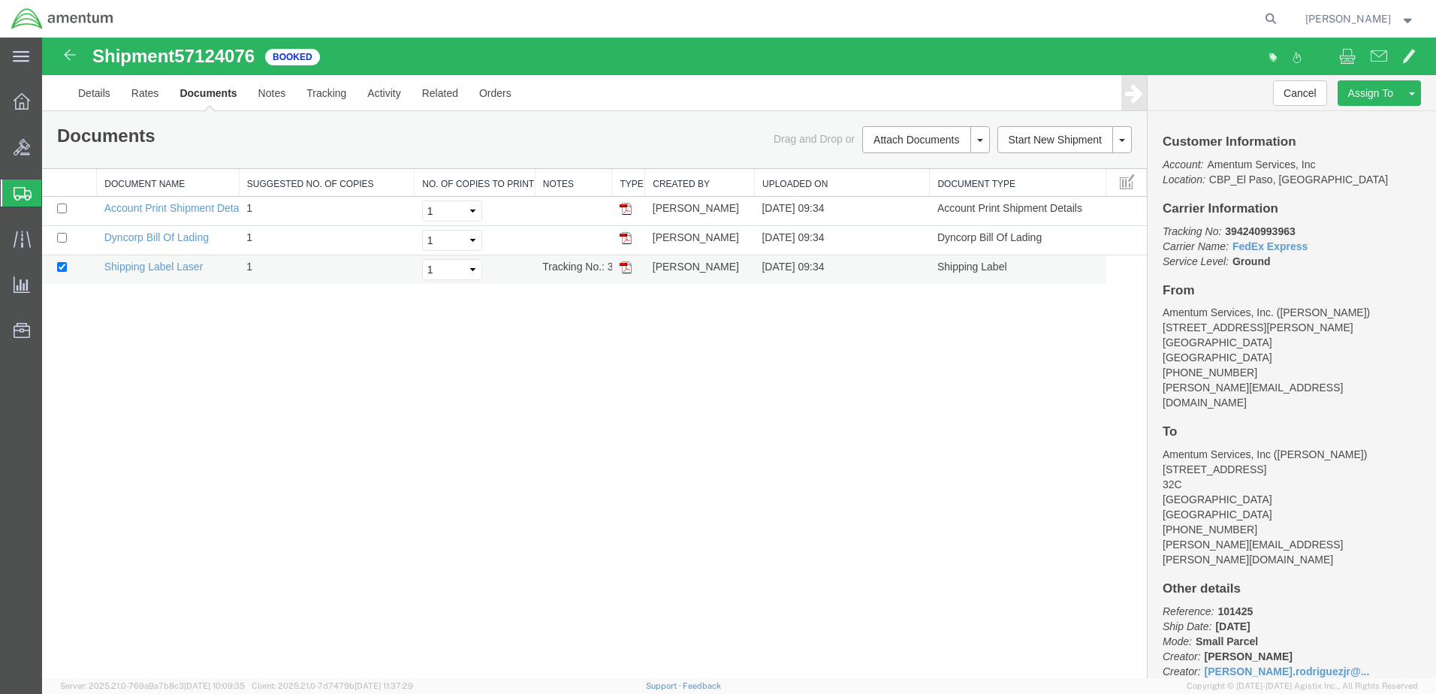
click at [623, 264] on img at bounding box center [626, 267] width 12 height 12
click at [1413, 23] on span "[PERSON_NAME]" at bounding box center [1360, 19] width 110 height 17
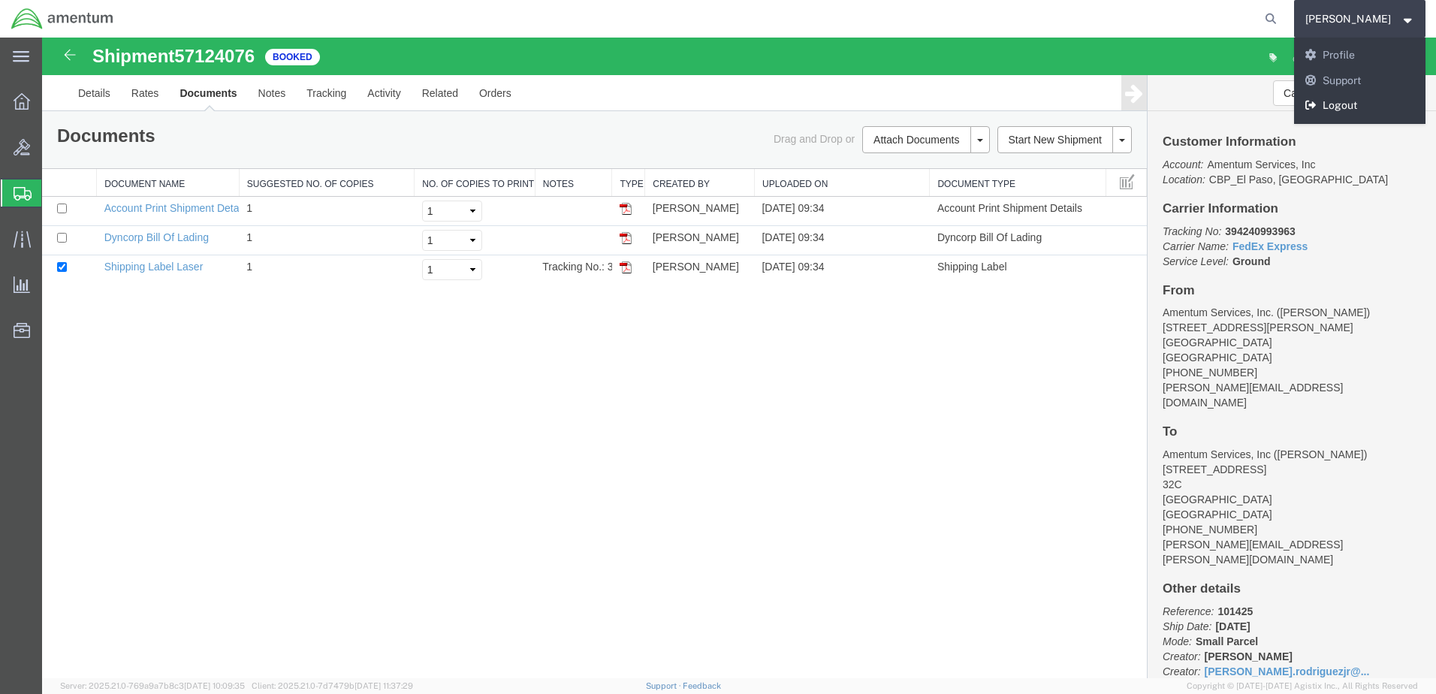
click at [1326, 108] on link "Logout" at bounding box center [1360, 106] width 132 height 26
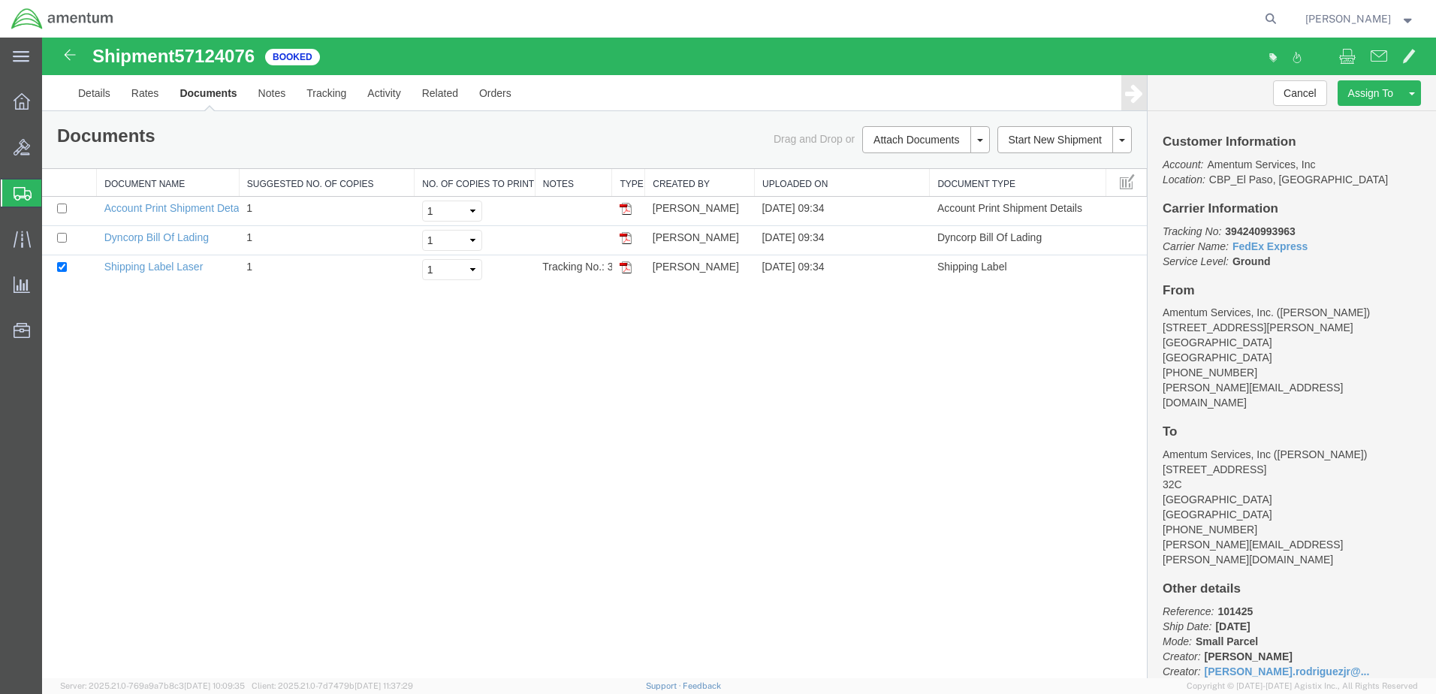
click at [1405, 19] on strong "button" at bounding box center [1409, 18] width 14 height 5
